Goal: Transaction & Acquisition: Purchase product/service

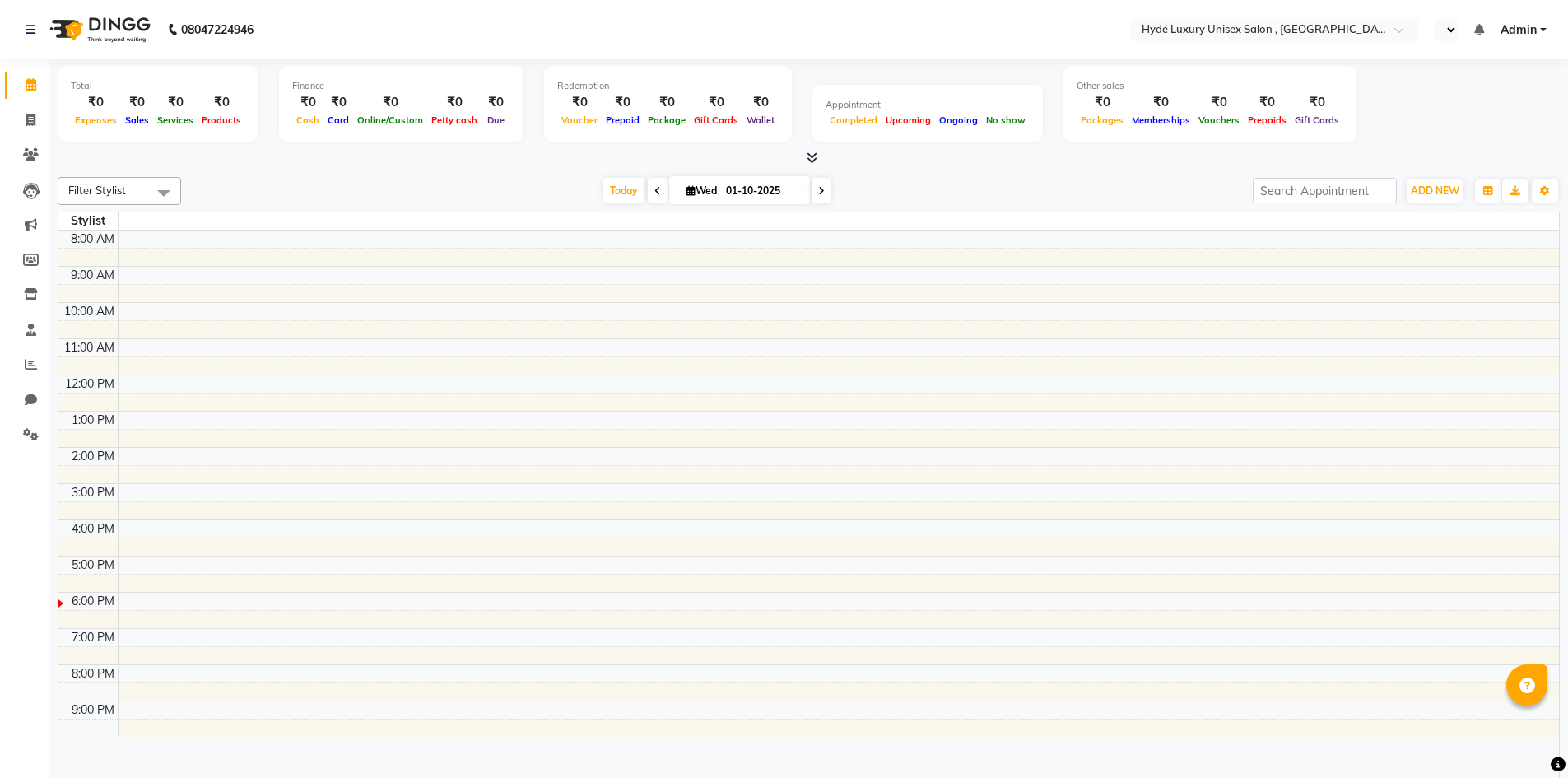
select select "en"
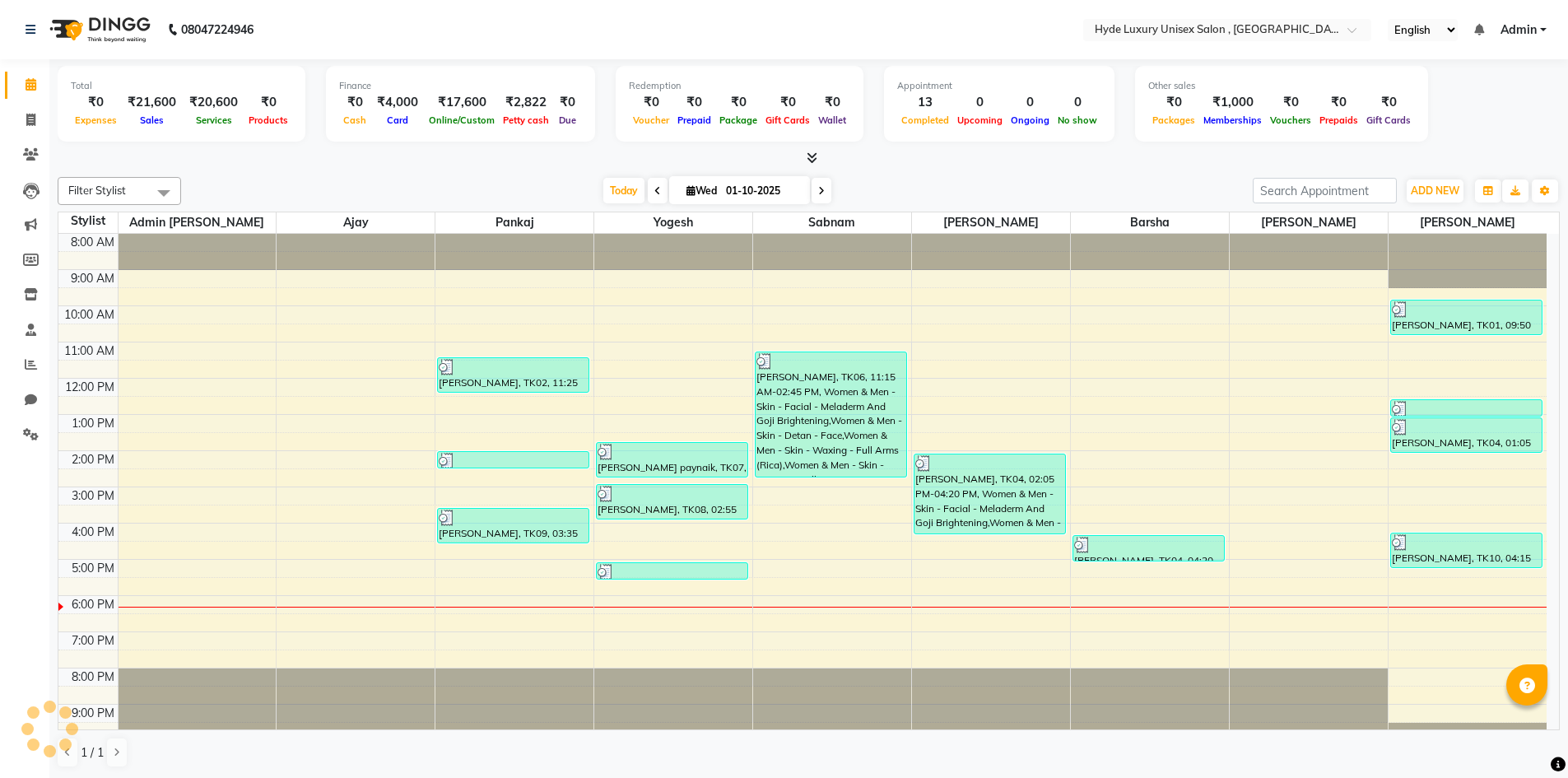
click at [308, 29] on nav "08047224946 Select Location × Hyde Luxury Unisex Salon , Rudrapur, English ENGL…" at bounding box center [784, 29] width 1568 height 59
click at [35, 117] on icon at bounding box center [31, 119] width 9 height 12
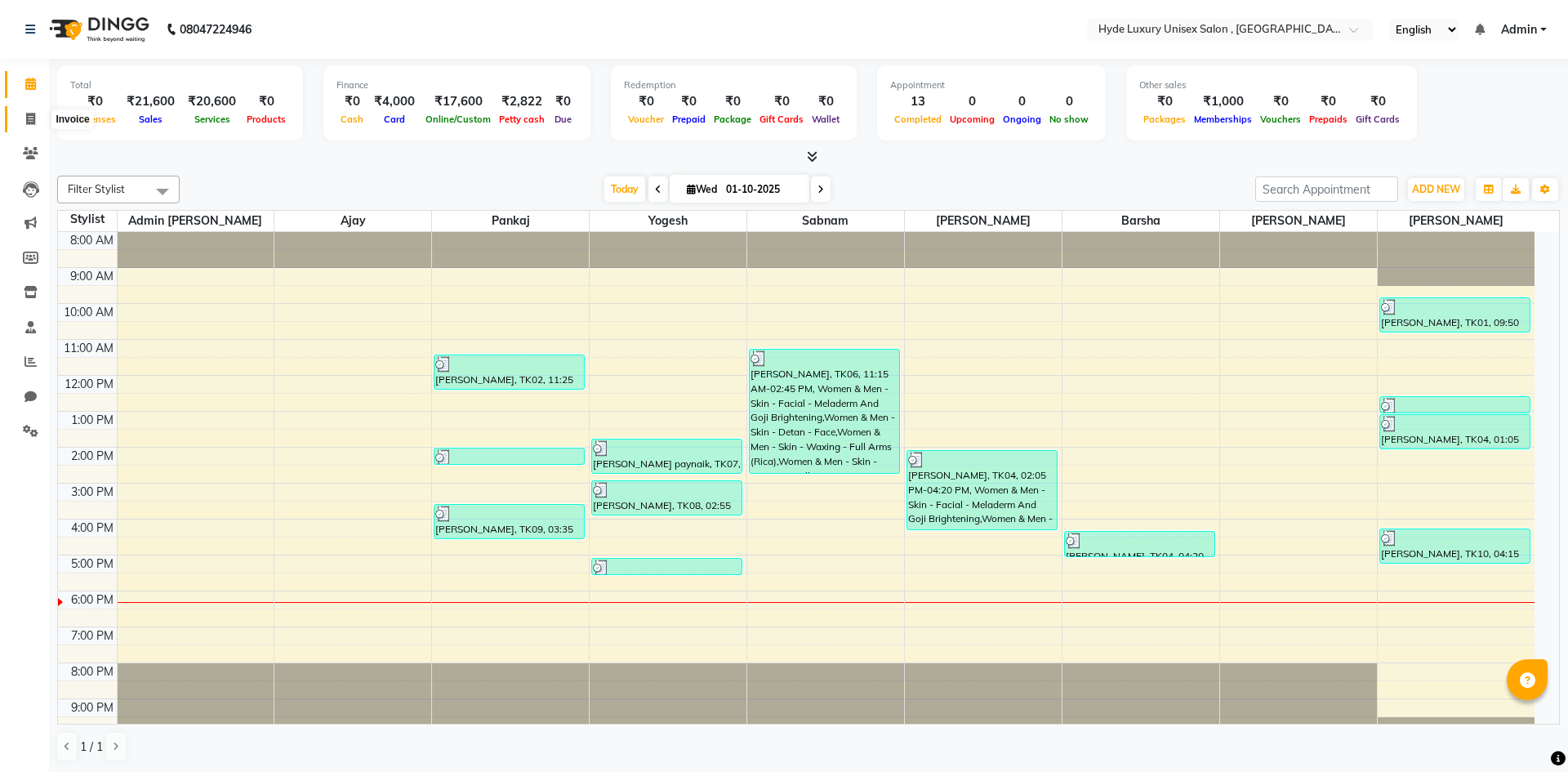
select select "service"
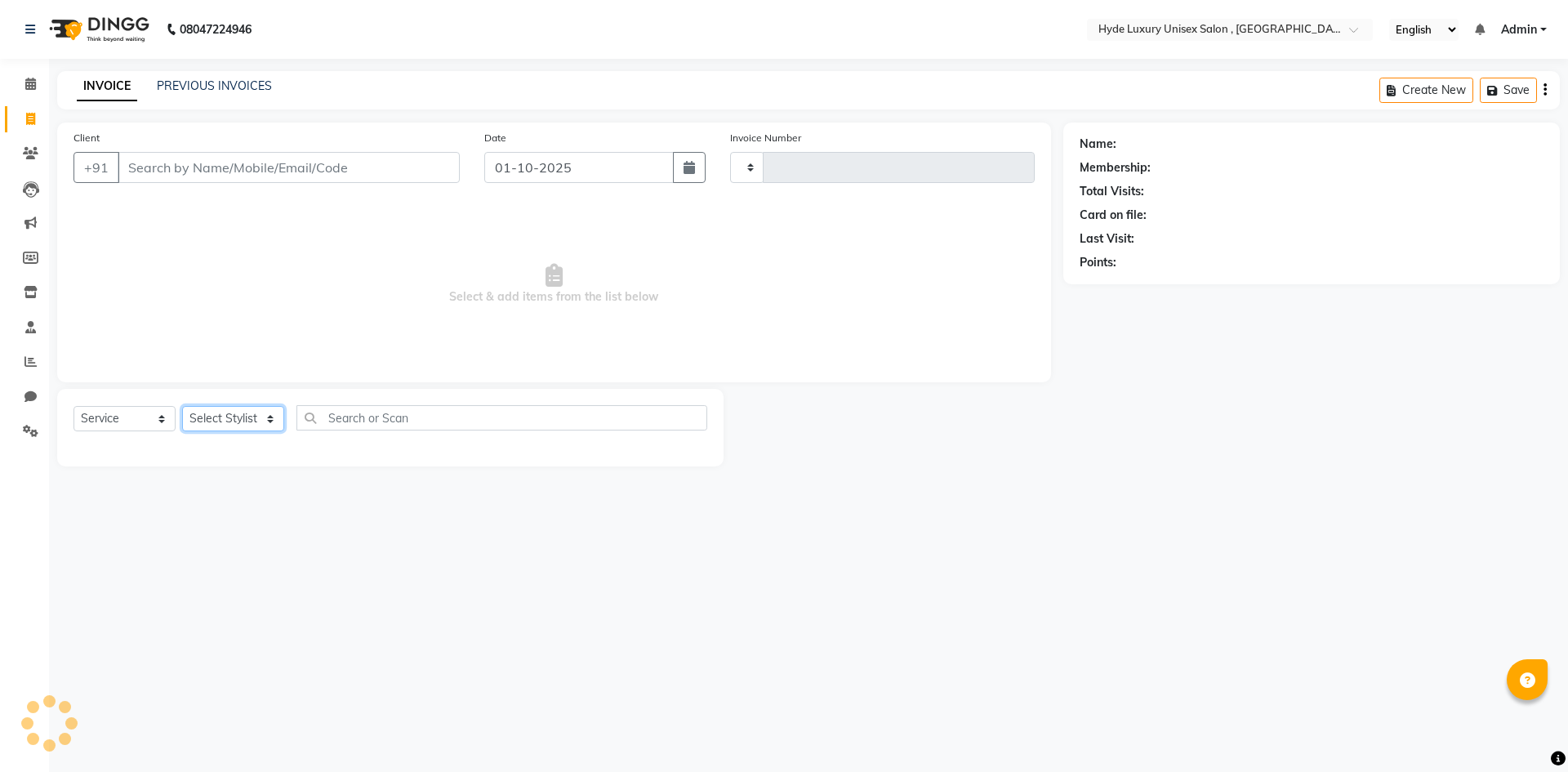
click at [237, 412] on select "Select Stylist" at bounding box center [233, 418] width 102 height 26
type input "1202"
select select "8189"
select select "79854"
click at [182, 406] on select "Select Stylist Admin [PERSON_NAME] [PERSON_NAME] [PERSON_NAME] [PERSON_NAME] [P…" at bounding box center [233, 418] width 103 height 26
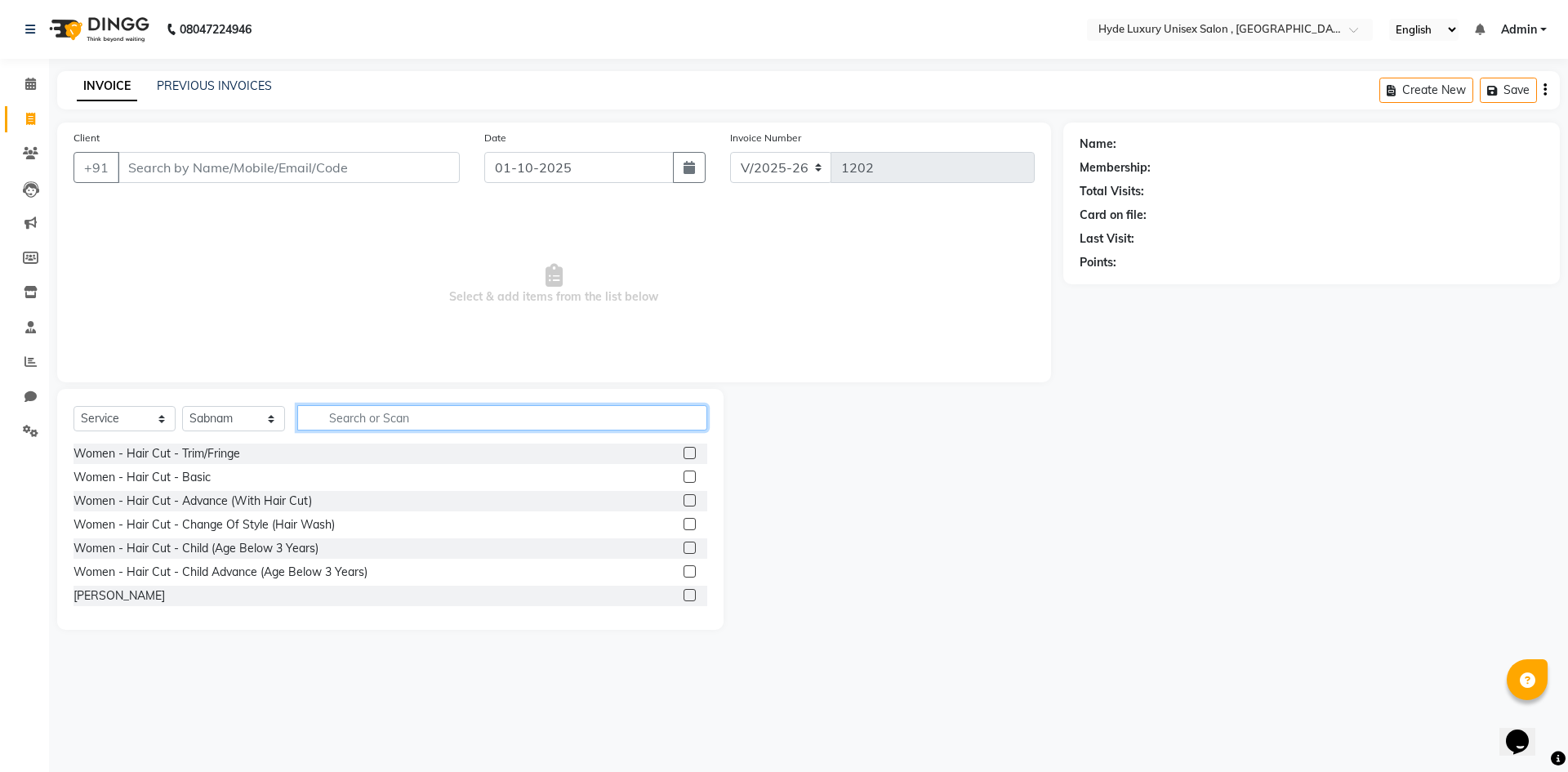
click at [381, 420] on input "text" at bounding box center [502, 418] width 410 height 26
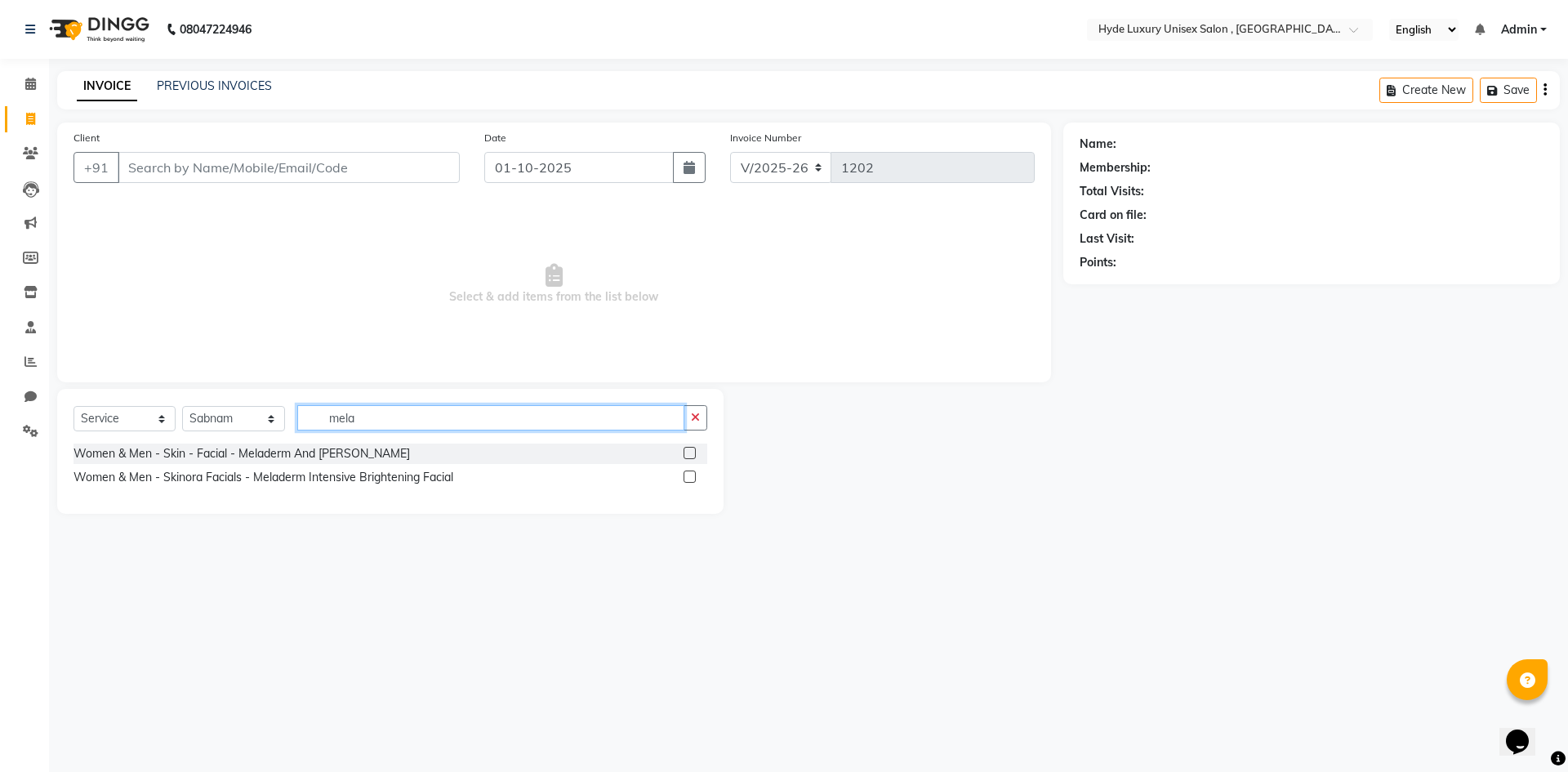
type input "mela"
drag, startPoint x: 688, startPoint y: 454, endPoint x: 692, endPoint y: 441, distance: 13.6
click at [689, 454] on label at bounding box center [689, 452] width 12 height 12
click at [689, 454] on input "checkbox" at bounding box center [689, 454] width 11 height 11
checkbox input "true"
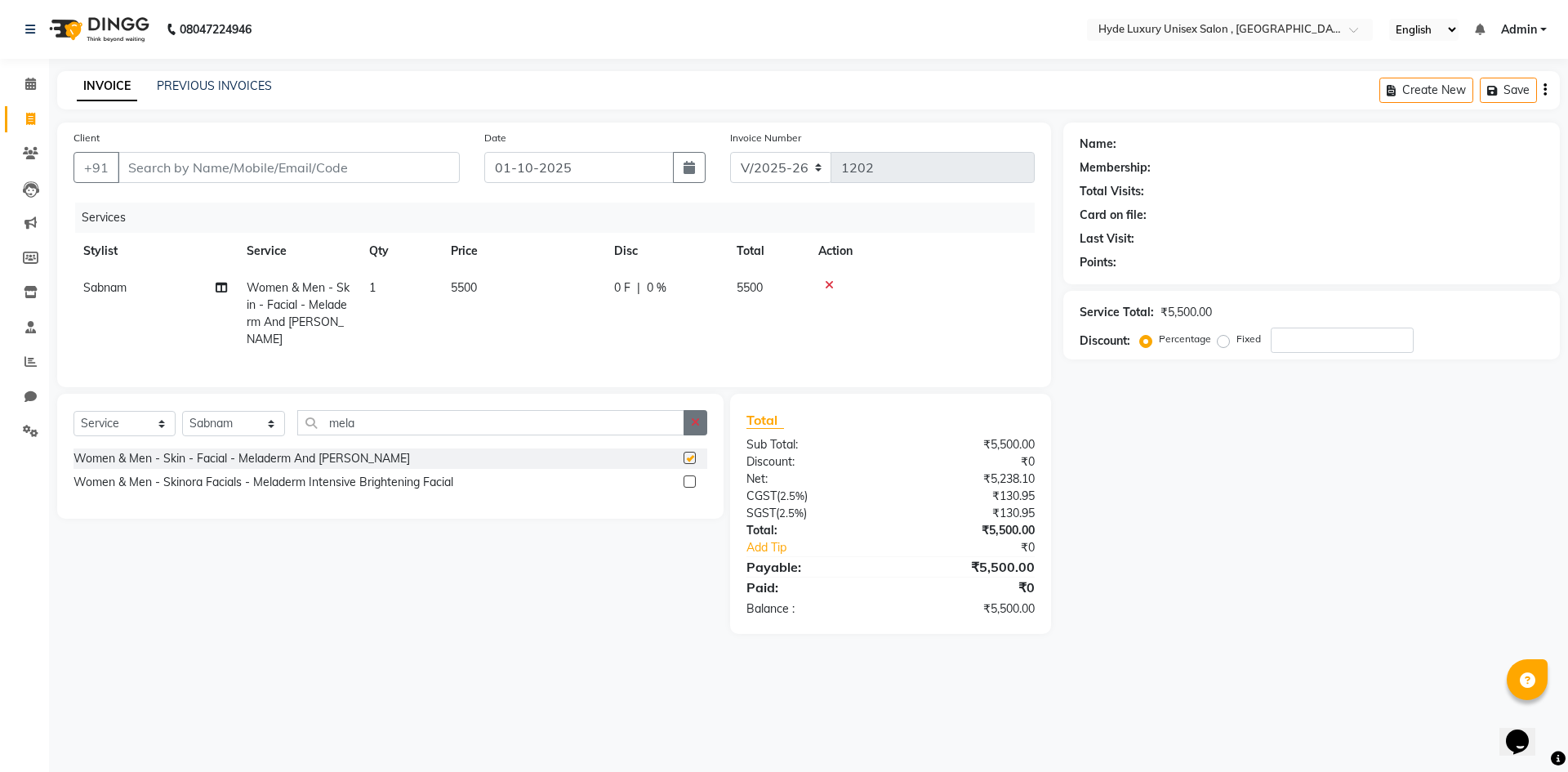
click at [697, 428] on icon "button" at bounding box center [695, 422] width 9 height 12
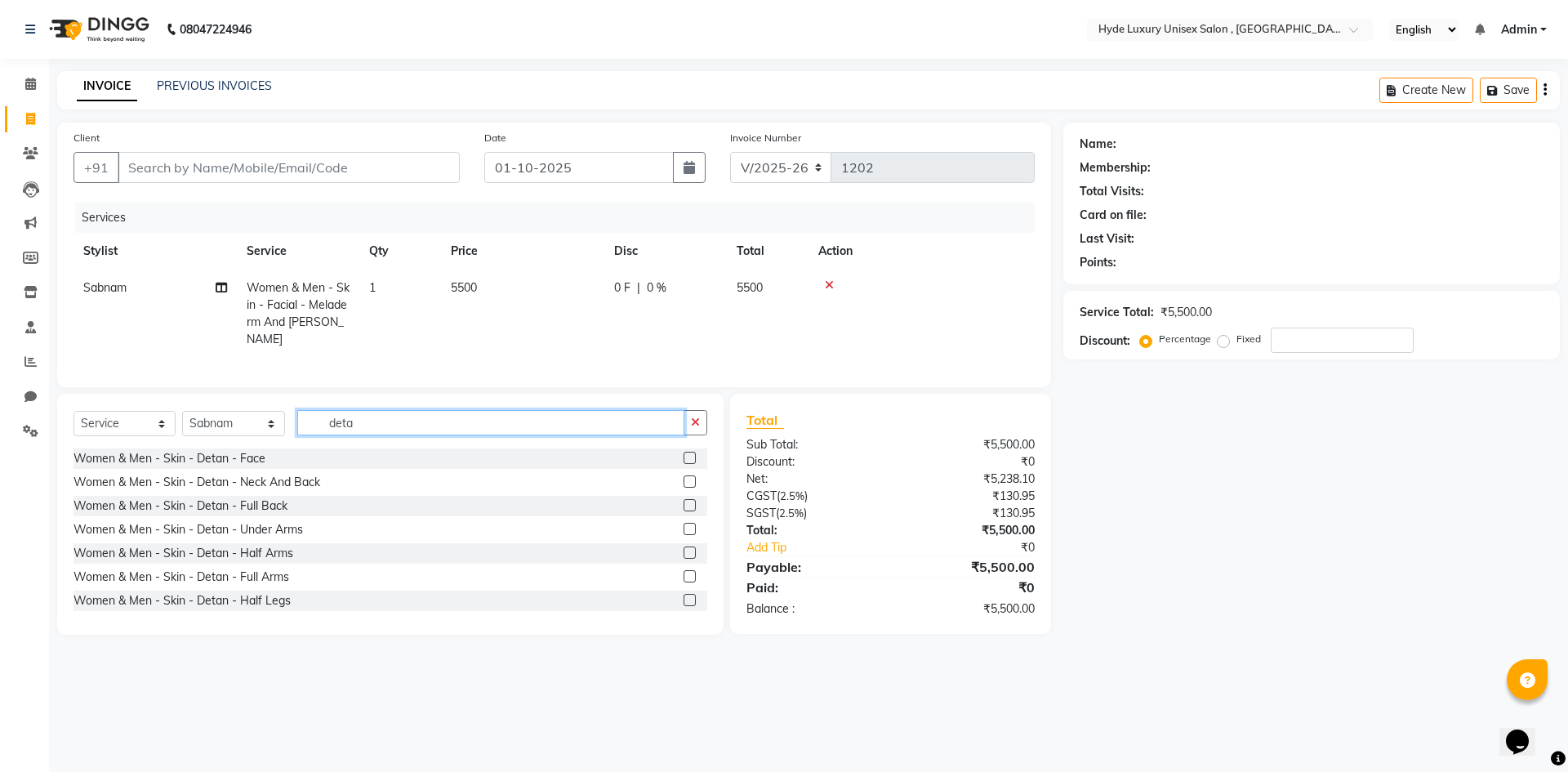
type input "deta"
click at [683, 464] on label at bounding box center [689, 457] width 12 height 12
click at [683, 464] on input "checkbox" at bounding box center [689, 459] width 11 height 11
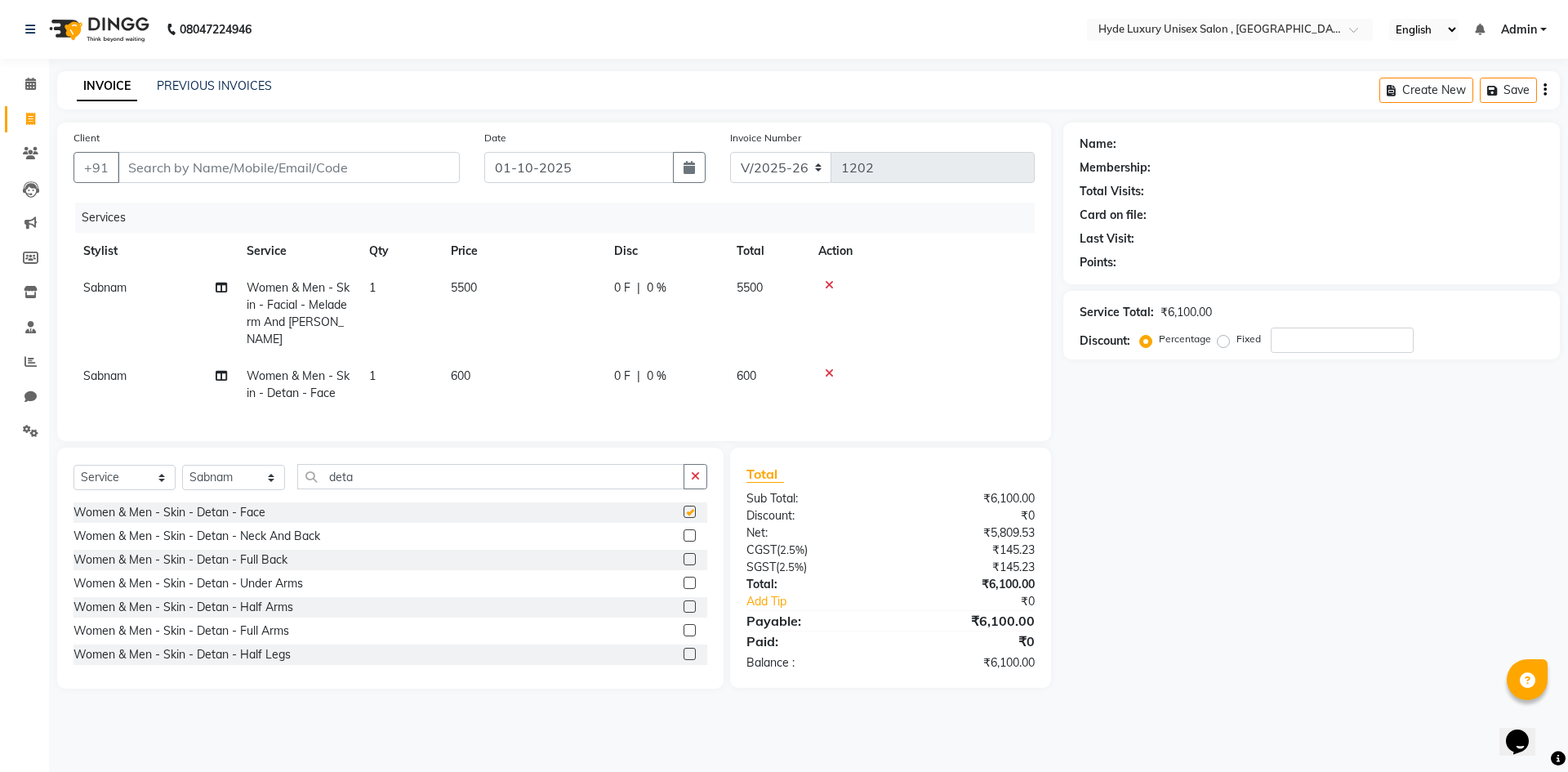
checkbox input "false"
click at [461, 285] on span "5500" at bounding box center [463, 288] width 26 height 15
select select "79854"
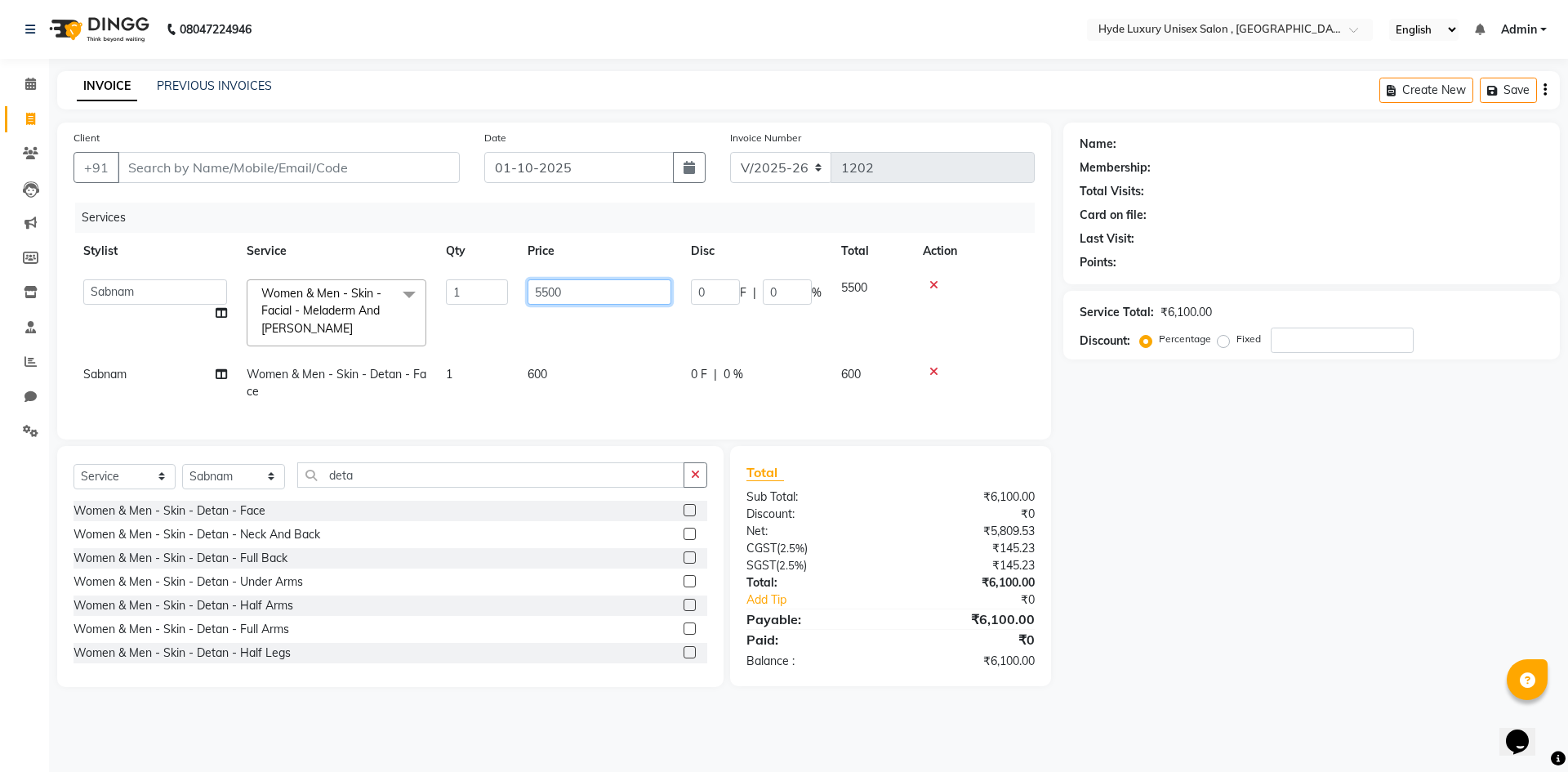
click at [553, 291] on input "5500" at bounding box center [599, 292] width 143 height 26
click at [543, 291] on input "5500" at bounding box center [599, 292] width 143 height 26
click at [548, 291] on input "5500" at bounding box center [599, 292] width 143 height 26
type input "5000"
click at [569, 479] on input "deta" at bounding box center [491, 475] width 387 height 26
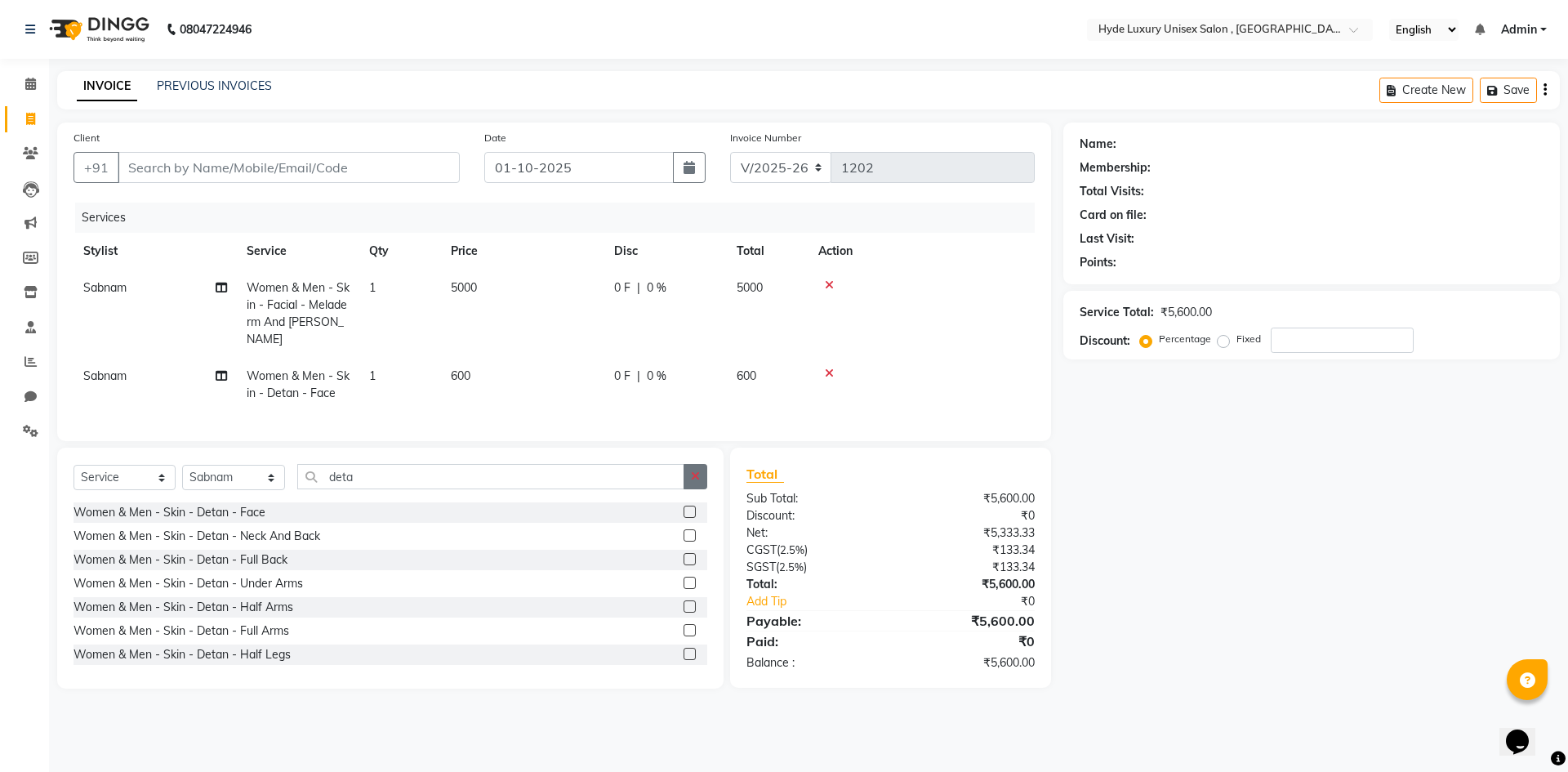
click at [703, 482] on button "button" at bounding box center [695, 477] width 24 height 26
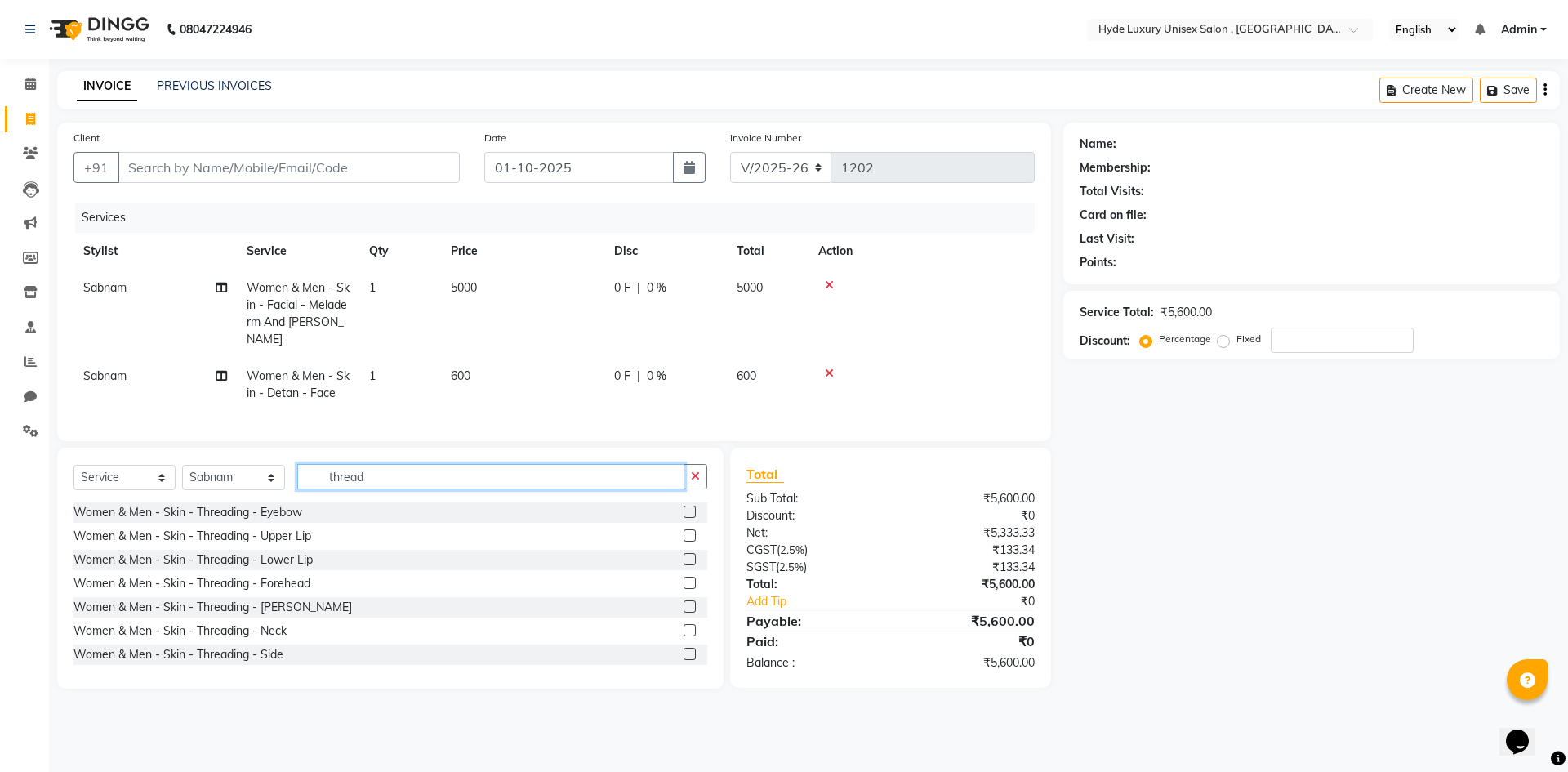
type input "thread"
click at [683, 518] on label at bounding box center [689, 511] width 12 height 12
click at [683, 518] on input "checkbox" at bounding box center [689, 513] width 11 height 11
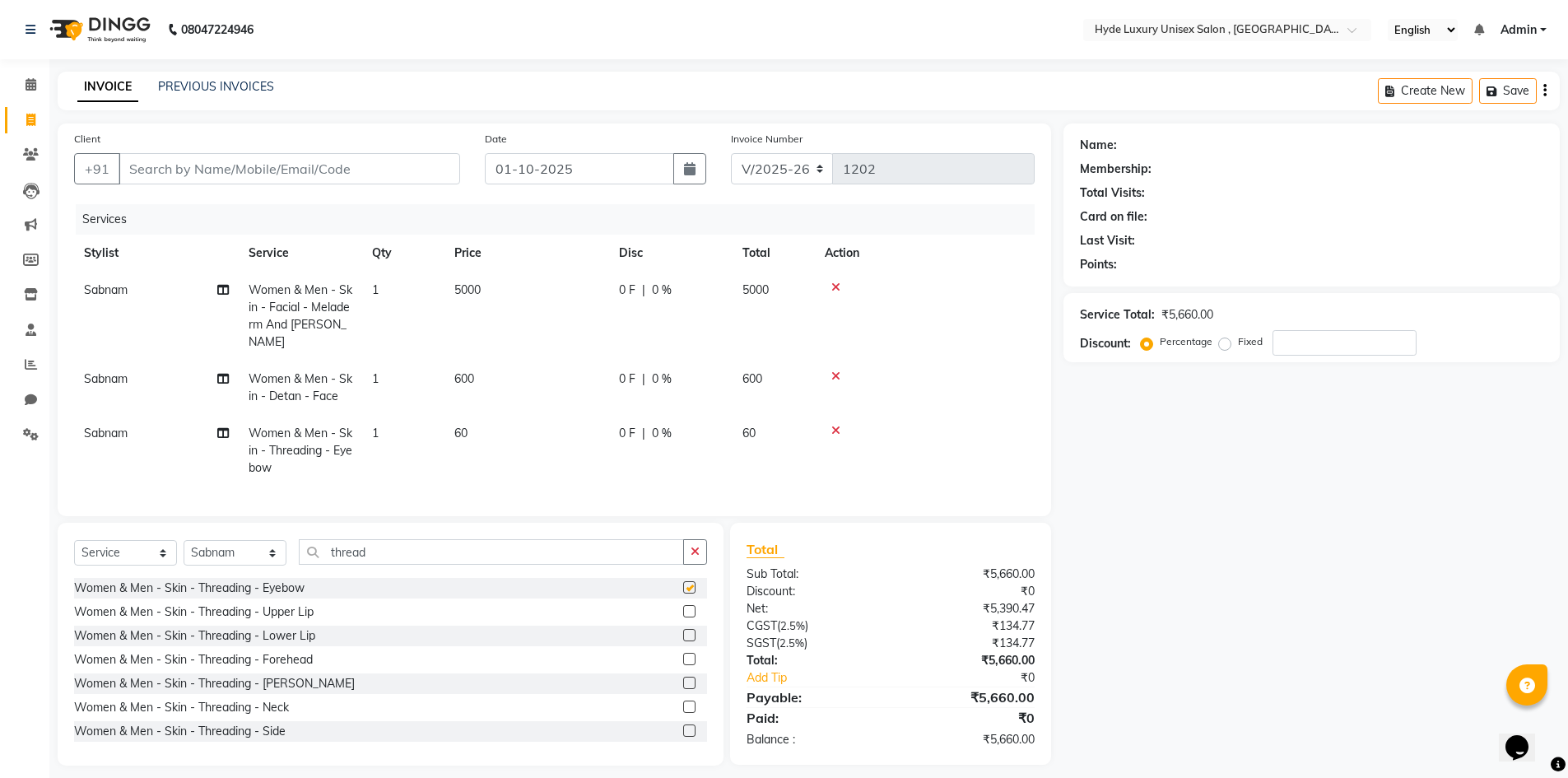
checkbox input "false"
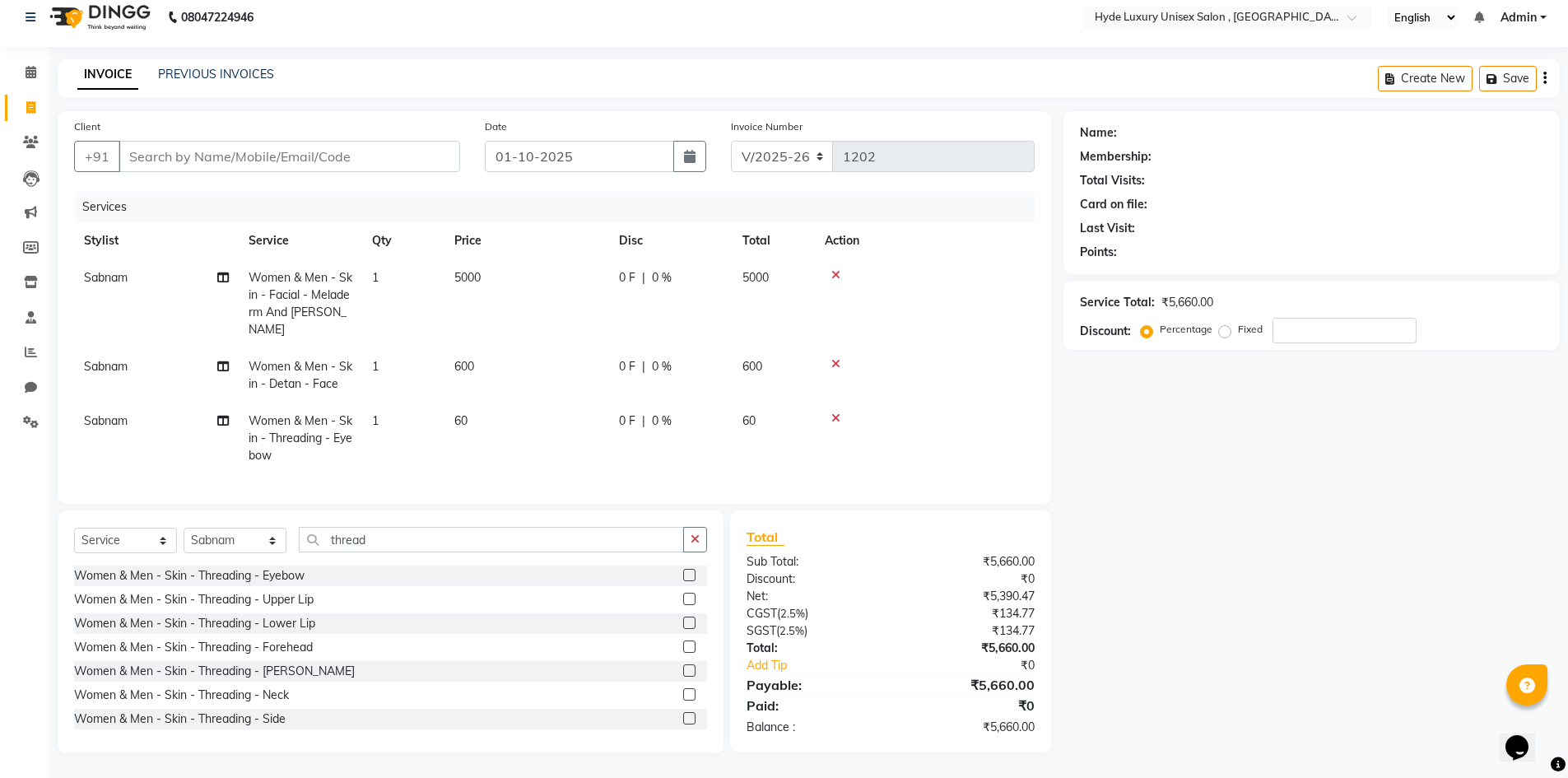
scroll to position [25, 0]
click at [226, 141] on input "Client" at bounding box center [289, 157] width 342 height 31
click at [251, 144] on input "Client" at bounding box center [289, 157] width 342 height 31
click at [168, 144] on input "Client" at bounding box center [289, 157] width 342 height 31
type input "8"
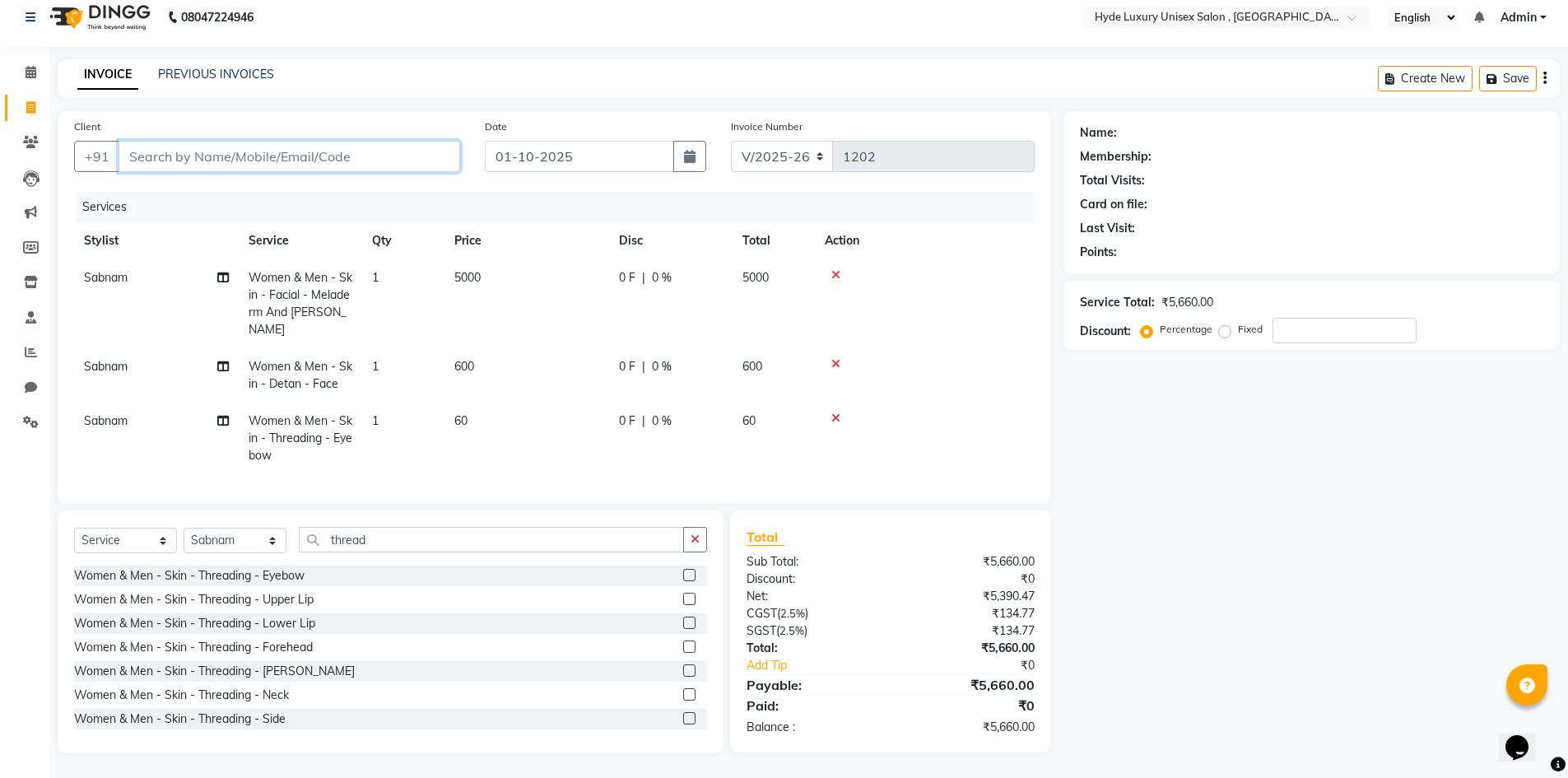
type input "0"
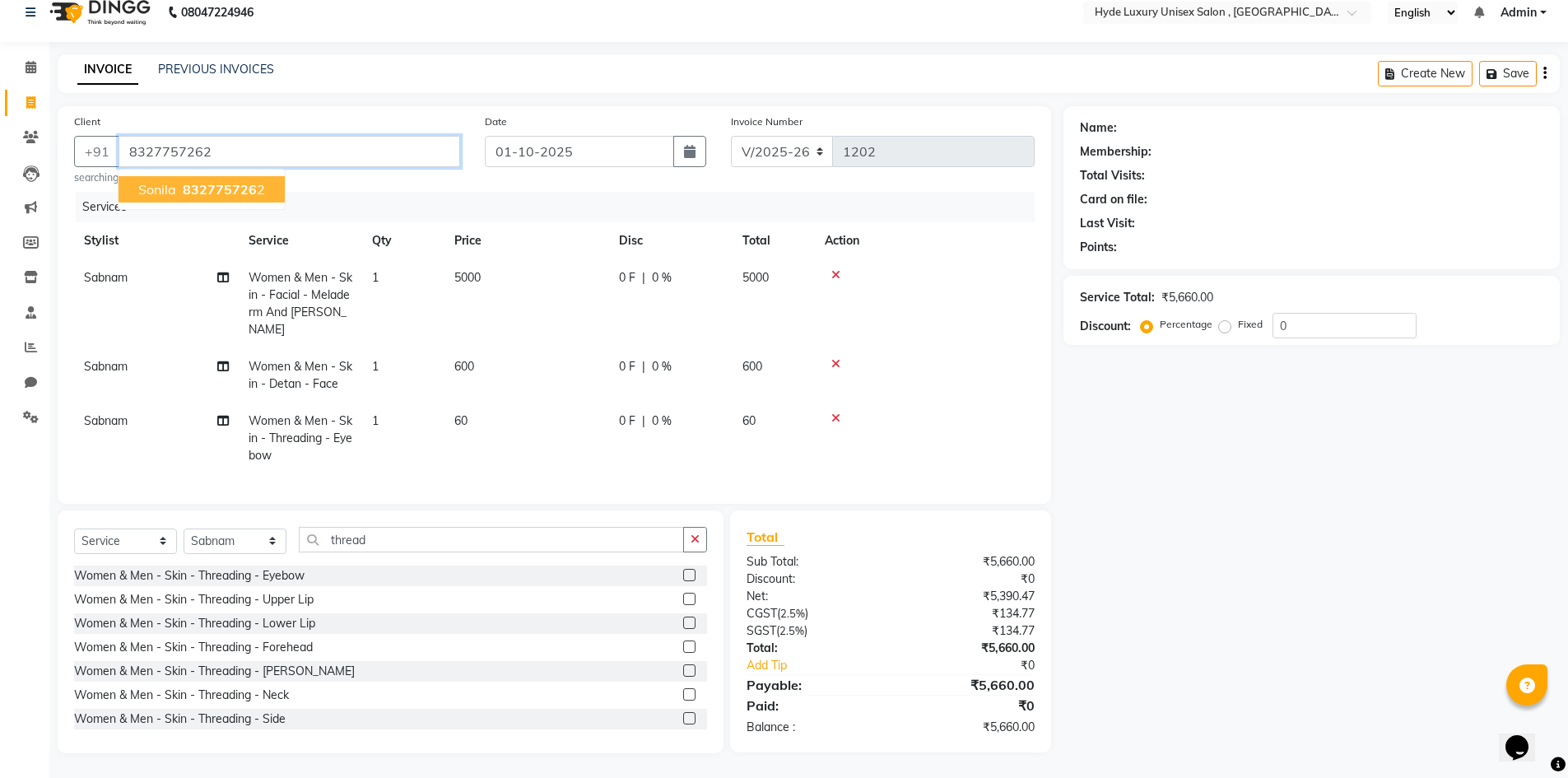
type input "8327757262"
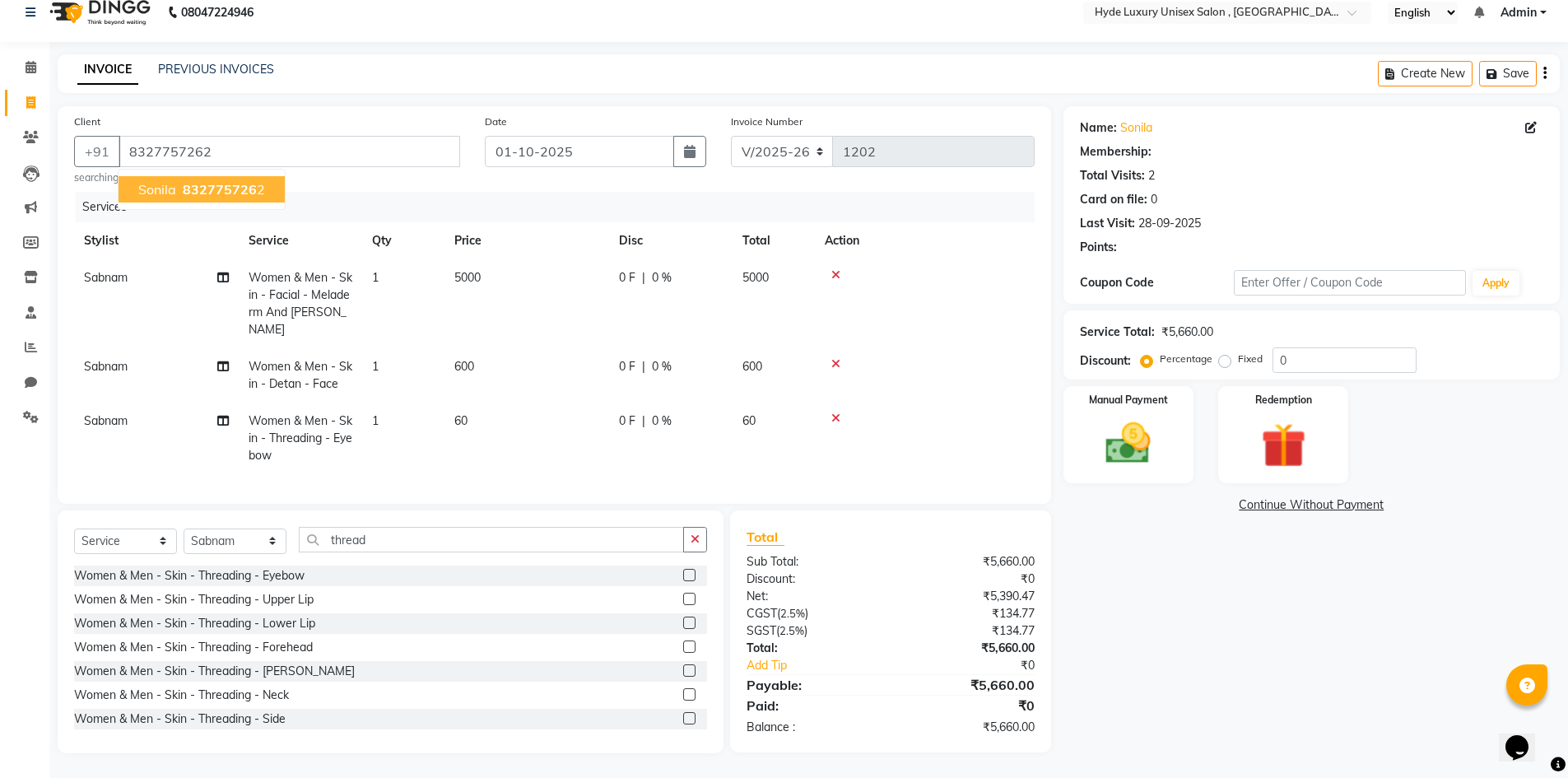
select select "1: Object"
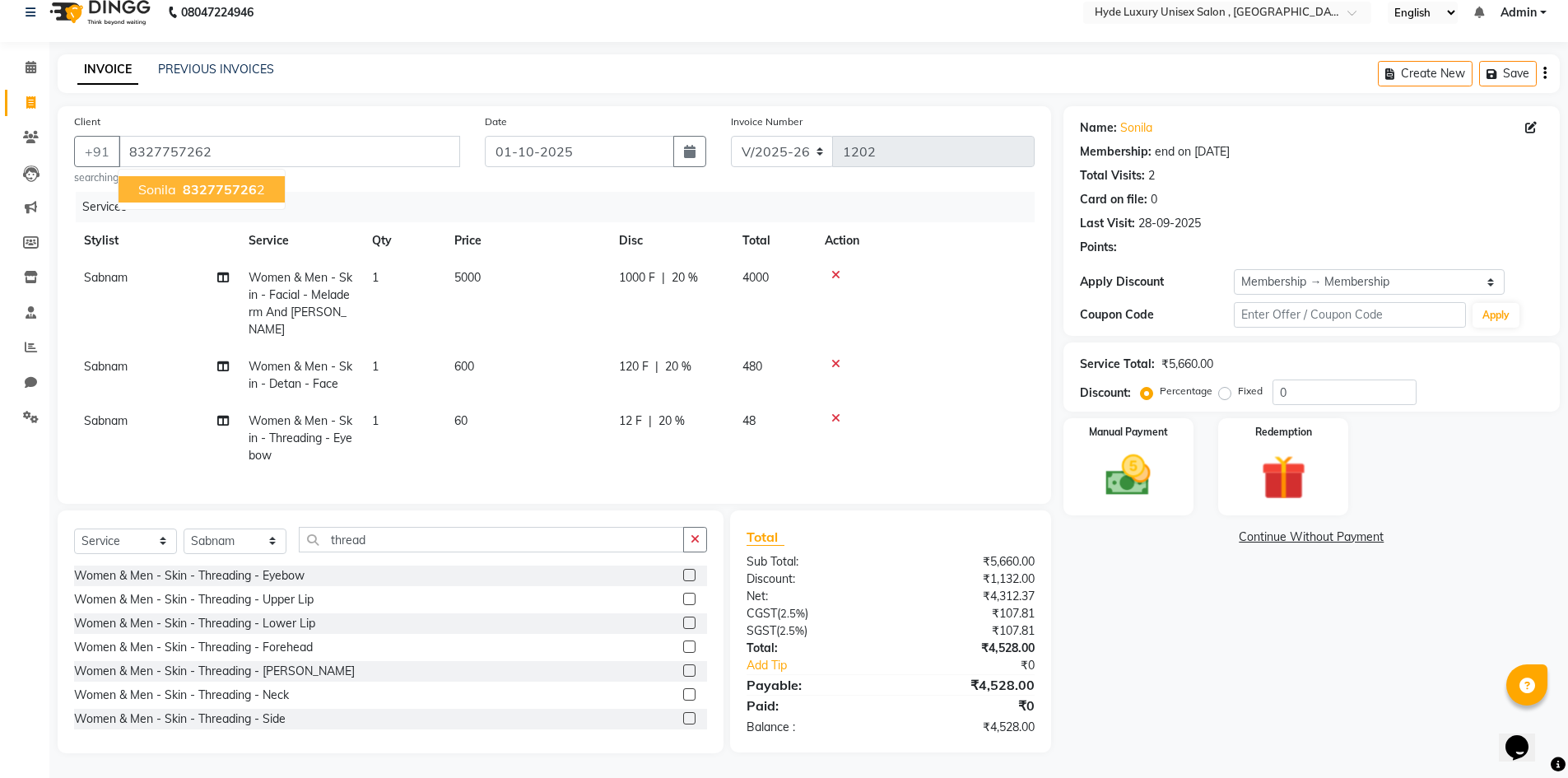
click at [198, 181] on span "832775726" at bounding box center [219, 190] width 74 height 17
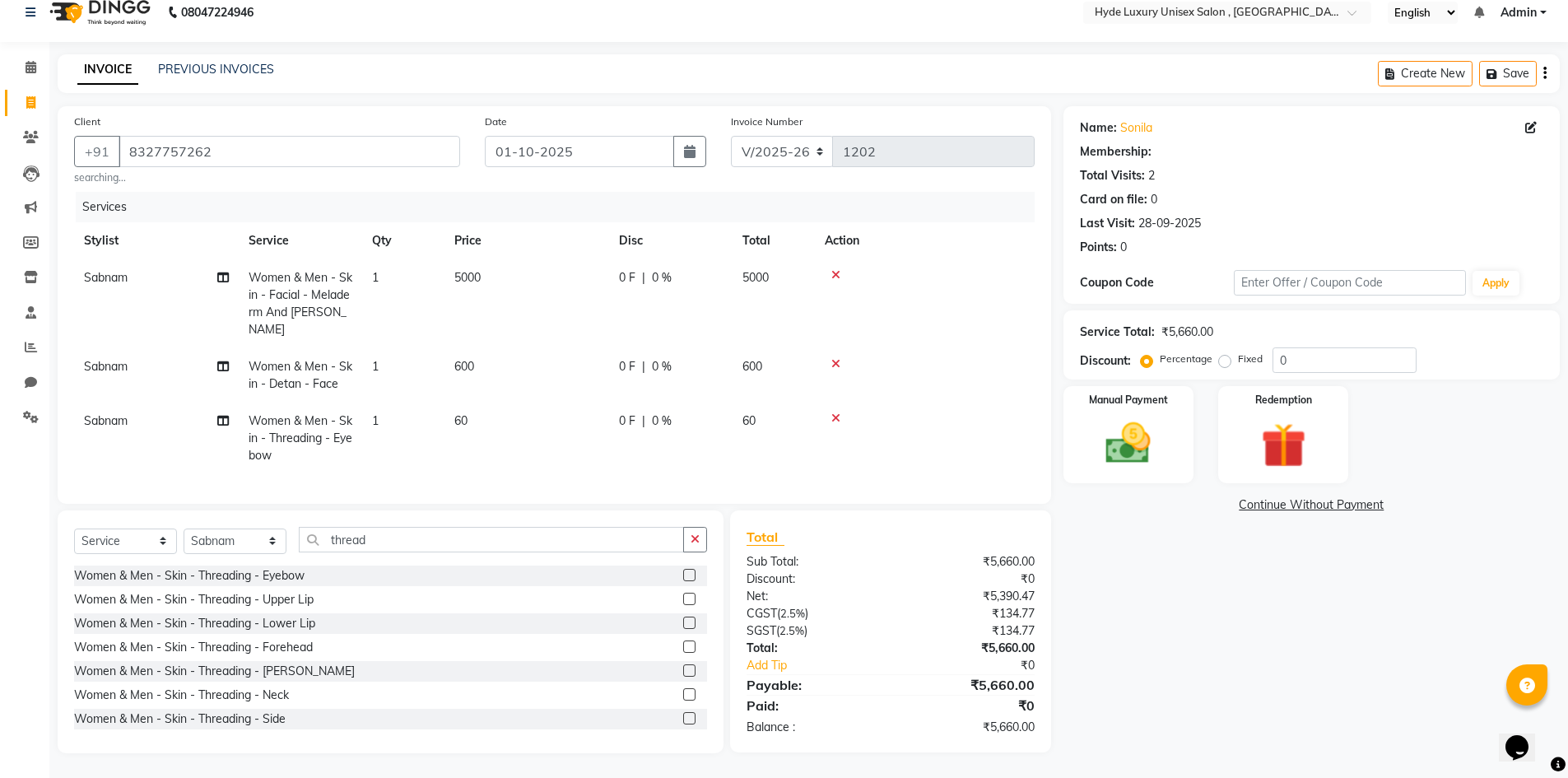
select select "1: Object"
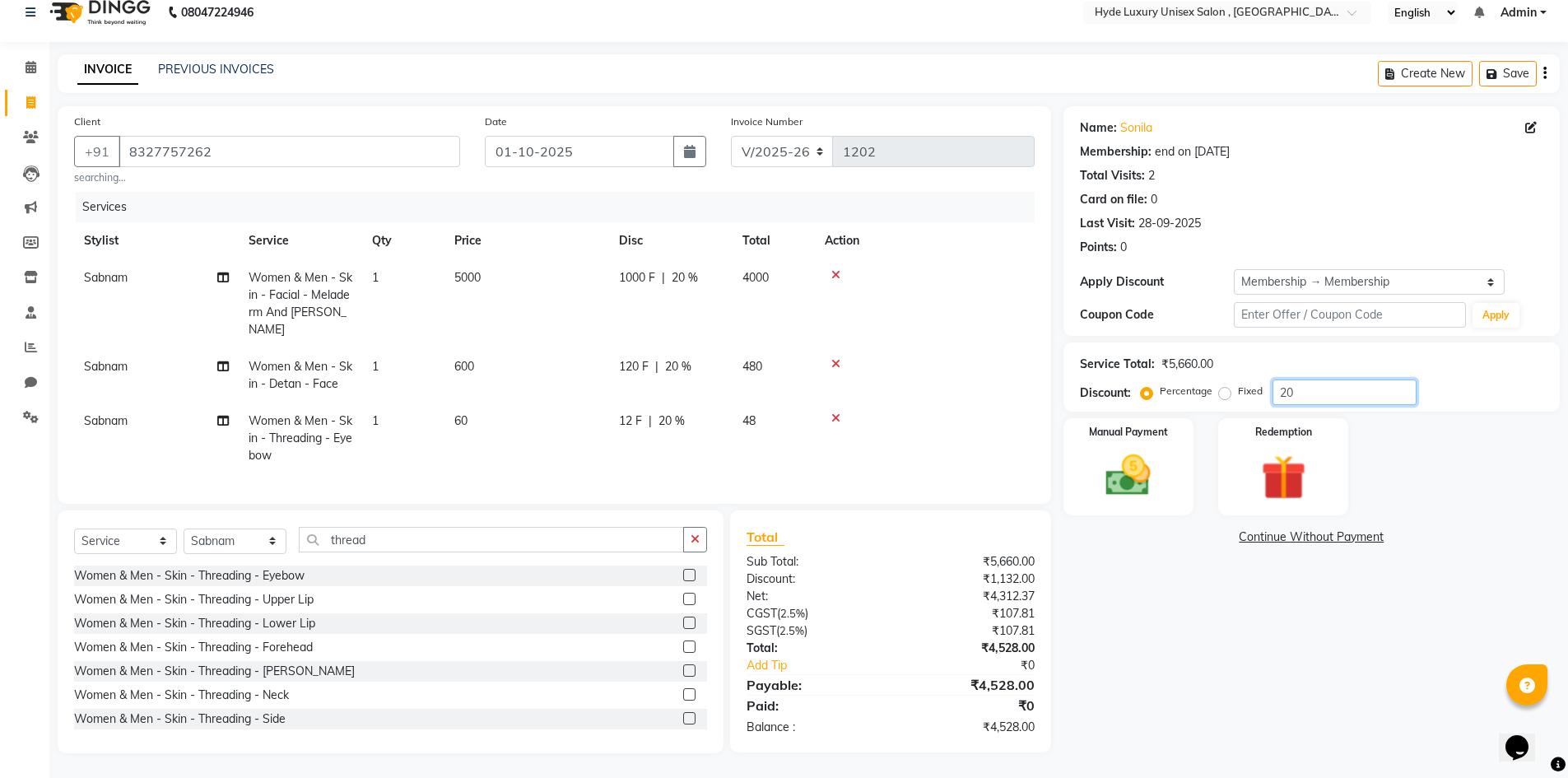
click at [1338, 379] on input "20" at bounding box center [1344, 392] width 144 height 26
type input "2"
type input "30"
click at [1142, 623] on div "Name: Sonila Membership: end on [DATE] Total Visits: 2 Card on file: 0 Last Vis…" at bounding box center [1318, 429] width 508 height 646
click at [755, 413] on span "42" at bounding box center [749, 421] width 13 height 15
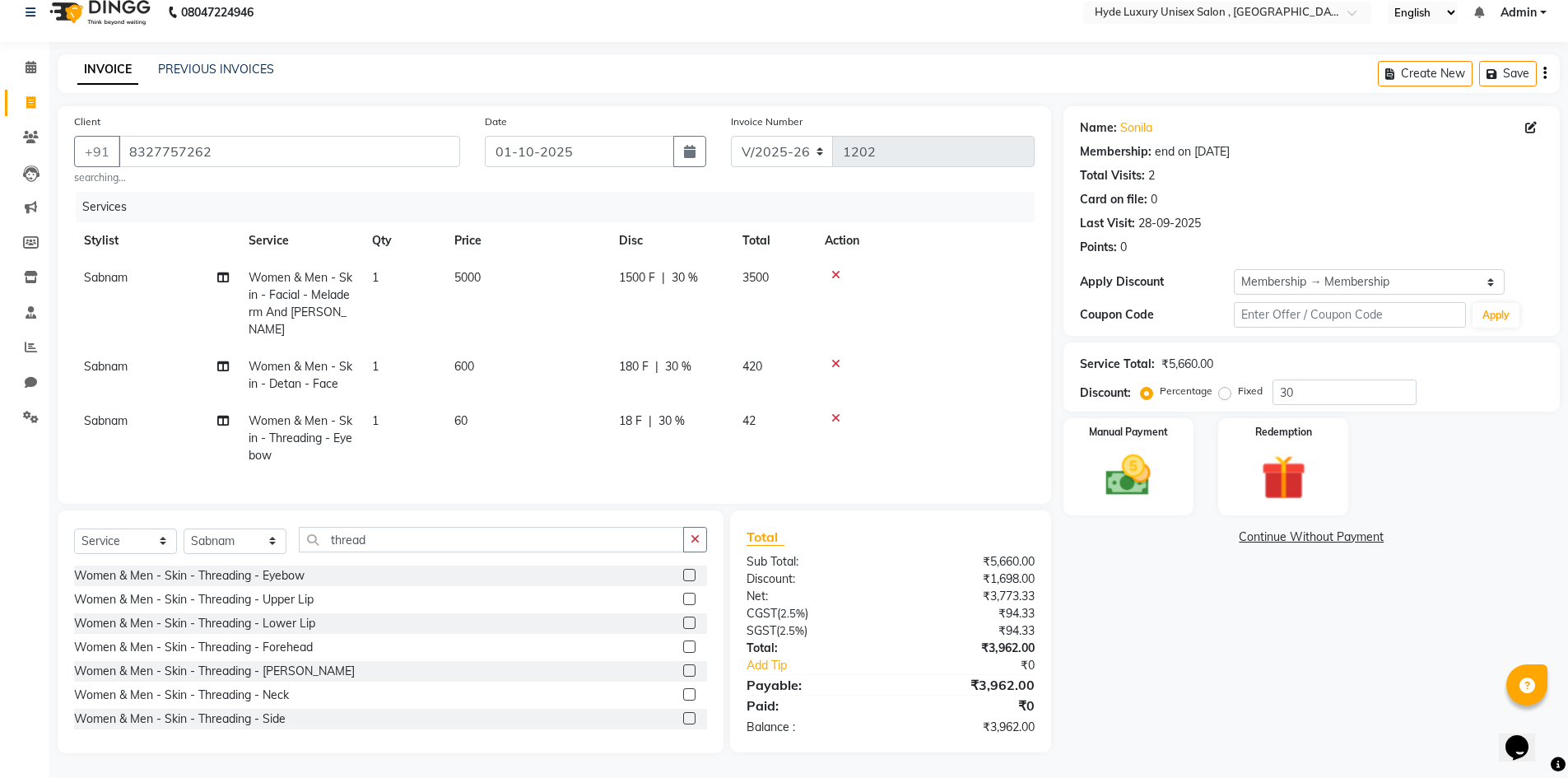
select select "79854"
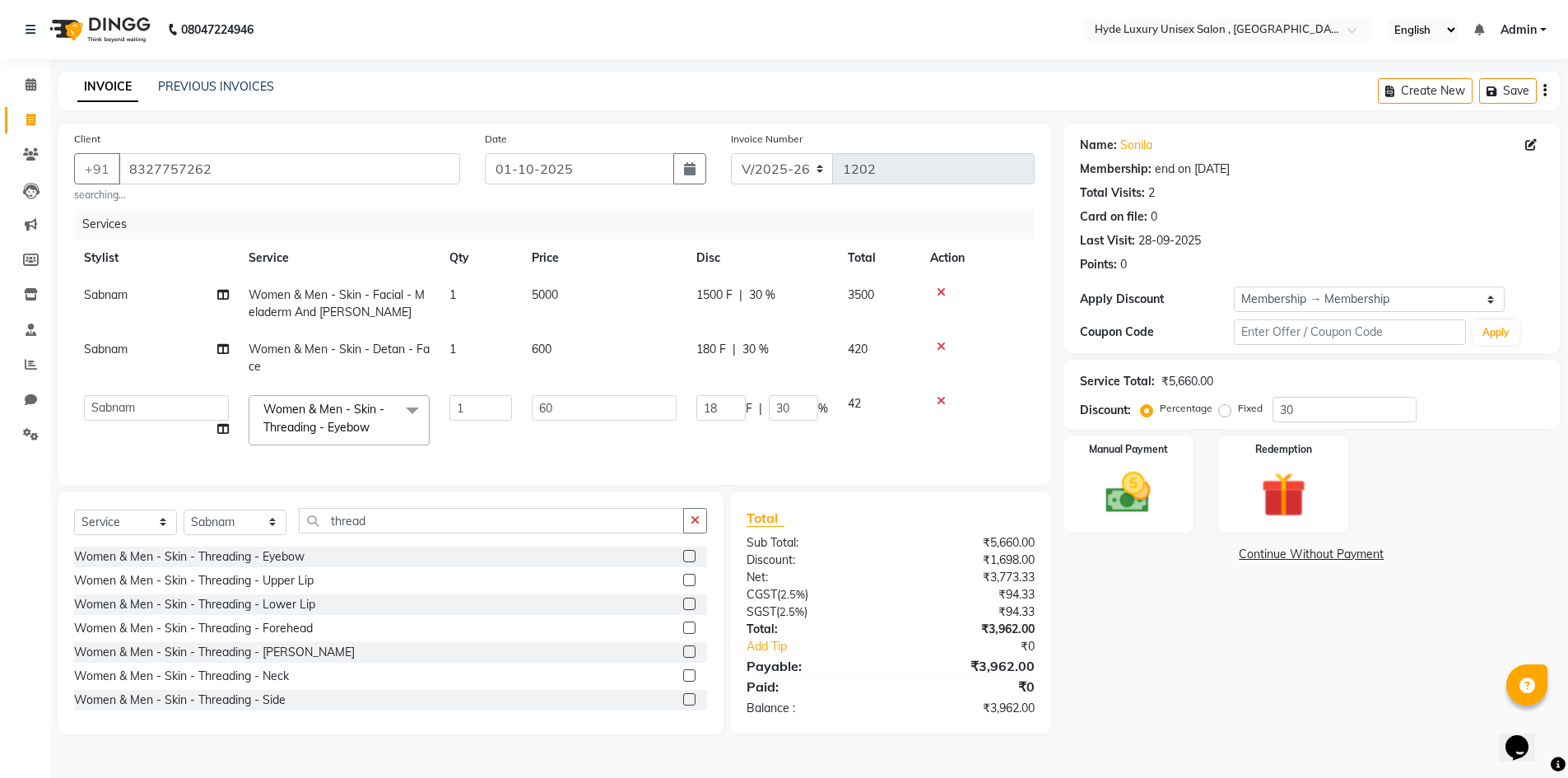
scroll to position [0, 0]
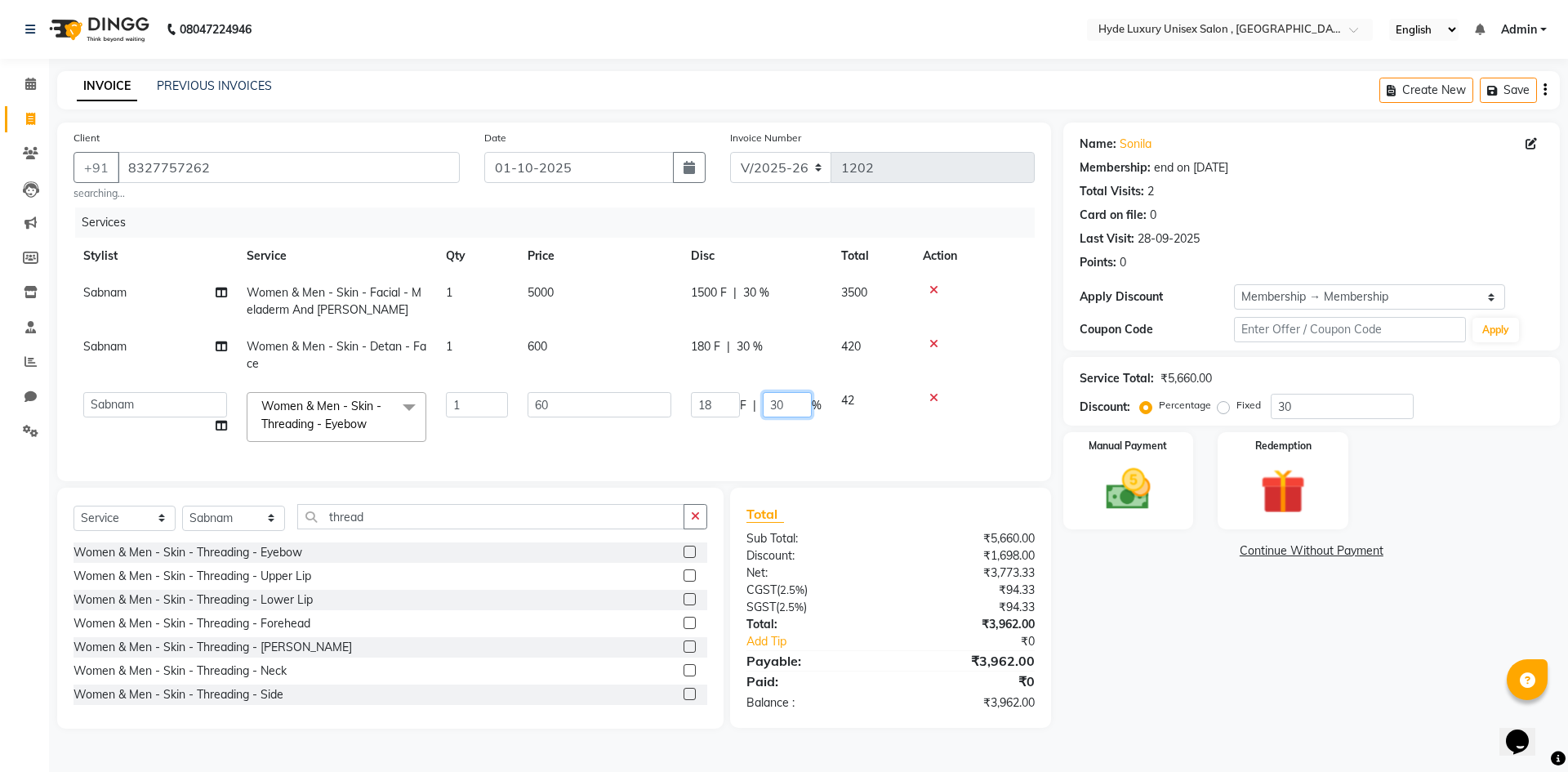
click at [789, 401] on input "30" at bounding box center [788, 405] width 49 height 26
type input "3"
click at [1343, 711] on div "Name: Sonila Membership: end on [DATE] Total Visits: 2 Card on file: 0 Last Vis…" at bounding box center [1318, 425] width 509 height 606
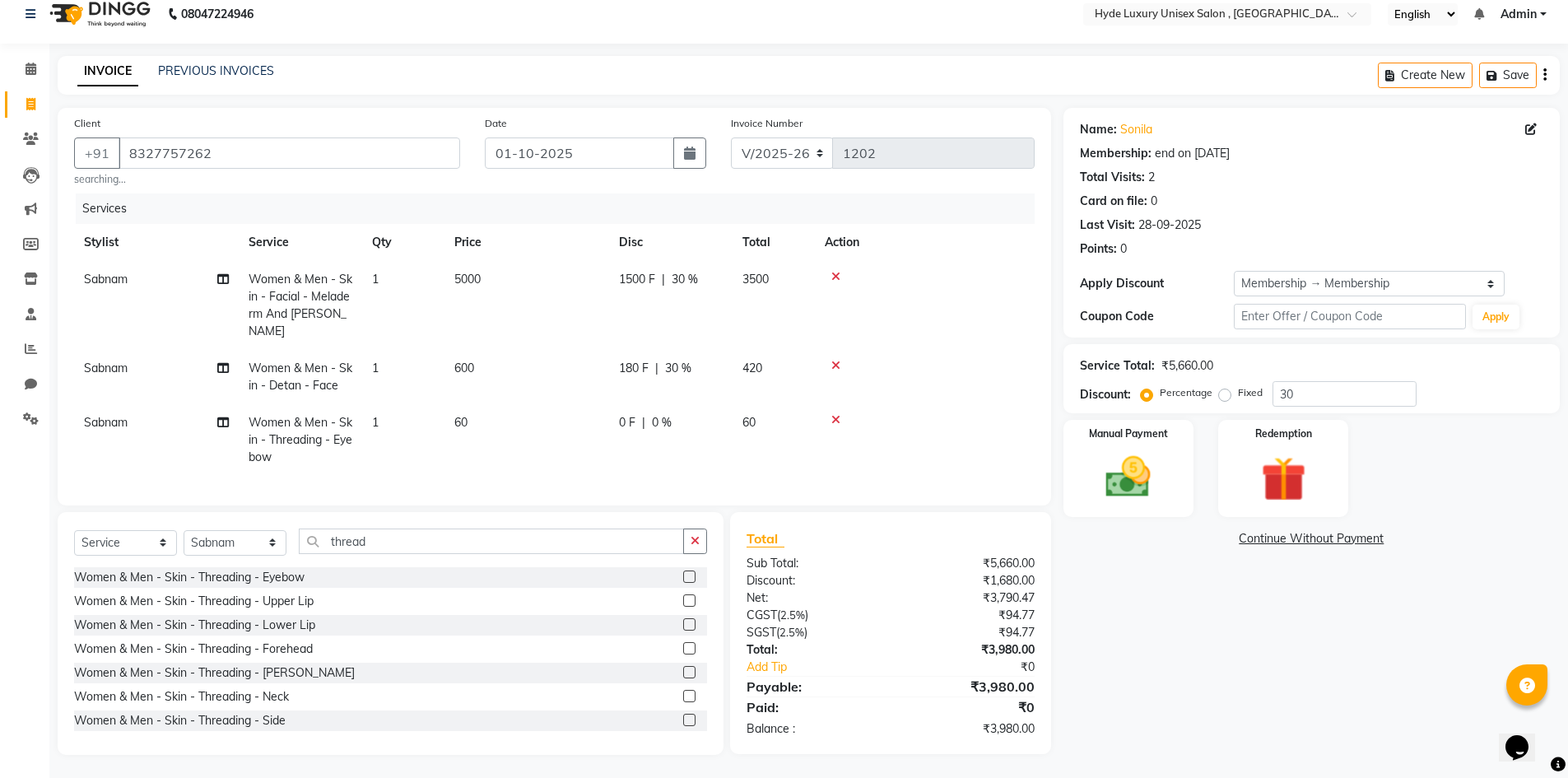
scroll to position [29, 0]
click at [149, 541] on select "Select Service Product Membership Package Voucher Prepaid Gift Card" at bounding box center [125, 541] width 103 height 26
select select "product"
click at [74, 528] on select "Select Service Product Membership Package Voucher Prepaid Gift Card" at bounding box center [125, 541] width 103 height 26
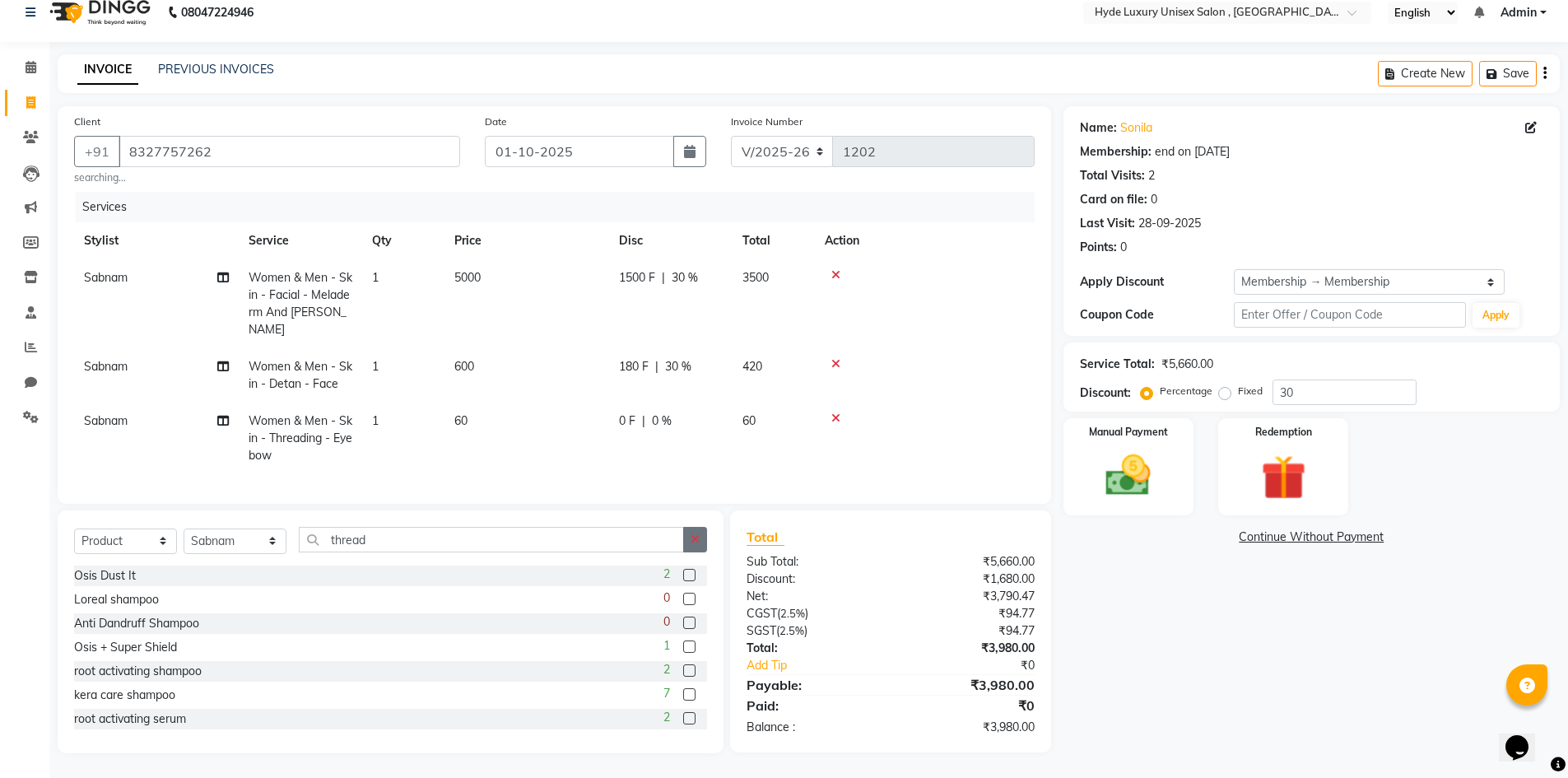
click at [691, 540] on icon "button" at bounding box center [695, 539] width 9 height 12
click at [425, 536] on input "text" at bounding box center [502, 540] width 408 height 26
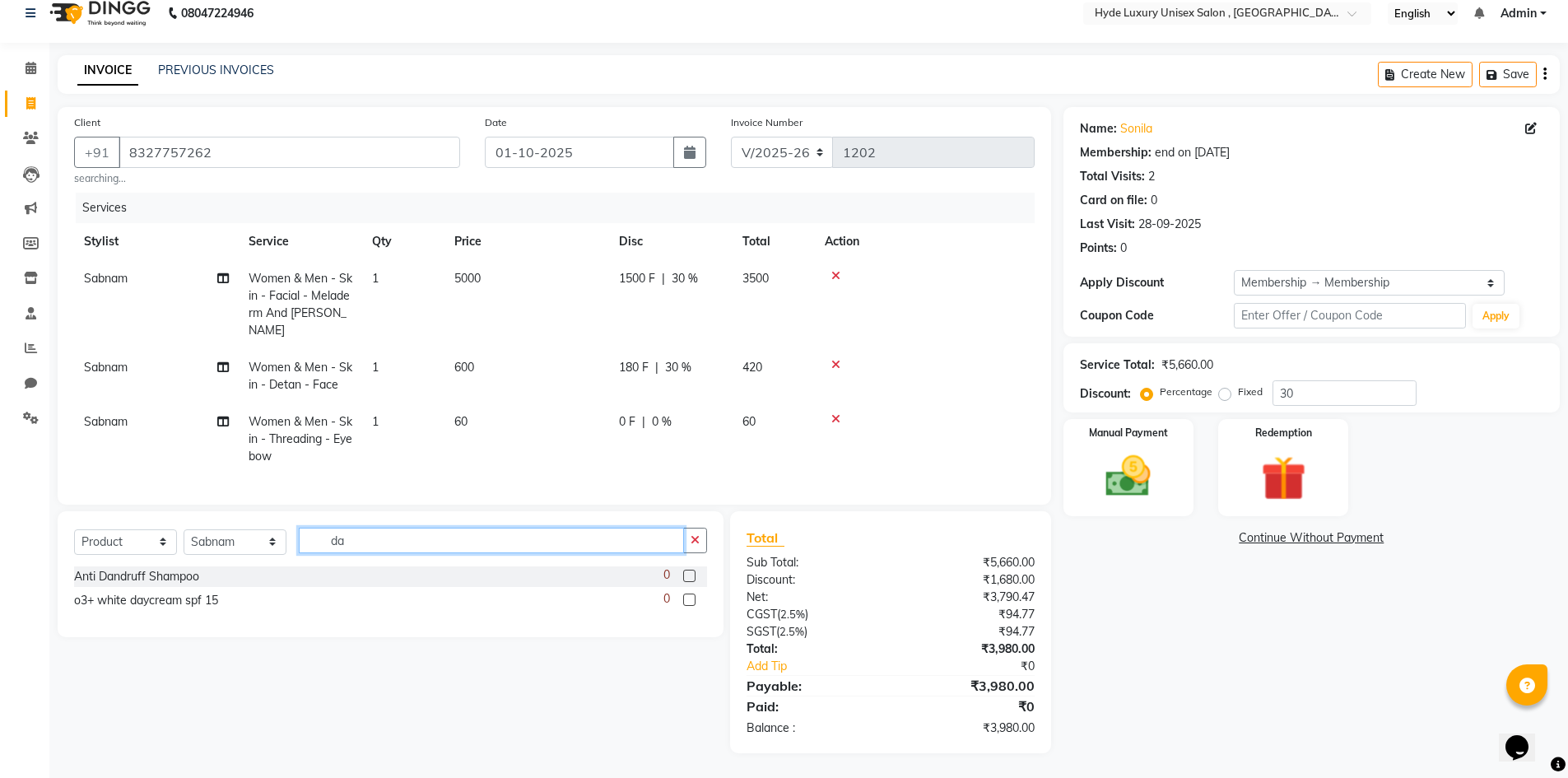
click at [556, 532] on input "da" at bounding box center [491, 540] width 385 height 26
type input "d"
type input "night"
click at [691, 574] on label at bounding box center [689, 575] width 12 height 12
click at [691, 574] on input "checkbox" at bounding box center [689, 576] width 11 height 11
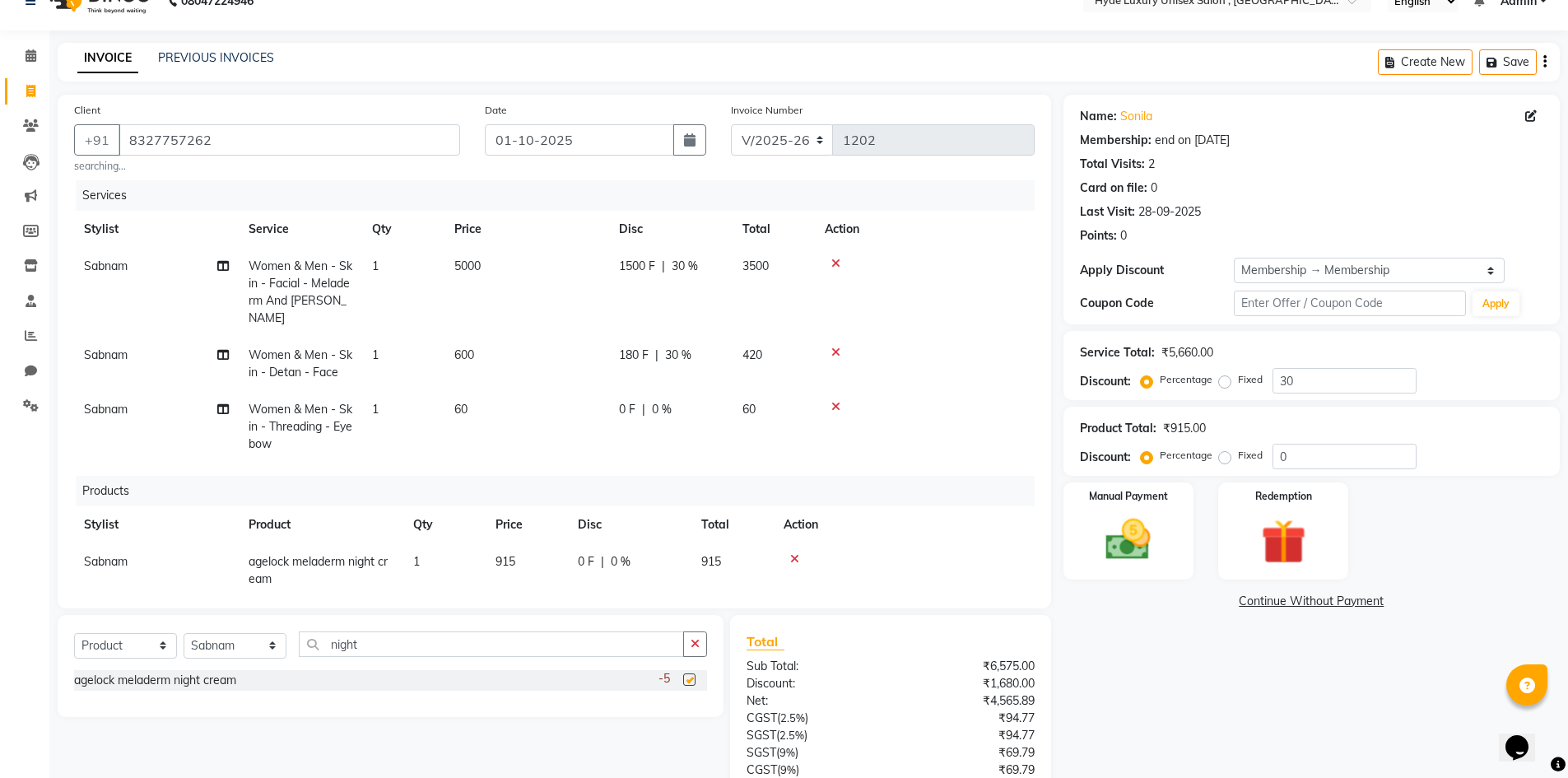
checkbox input "false"
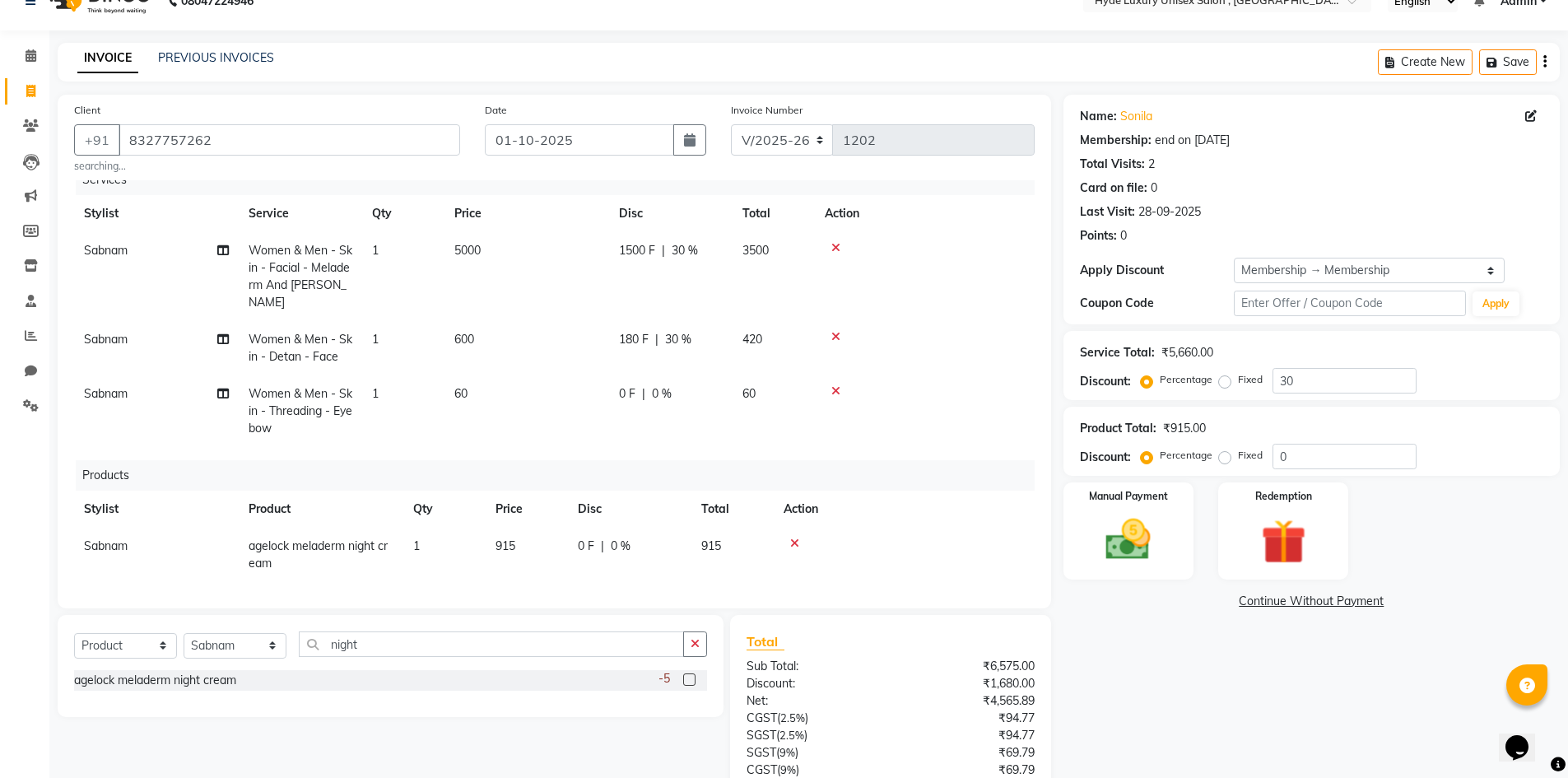
scroll to position [31, 0]
click at [693, 638] on icon "button" at bounding box center [695, 644] width 9 height 12
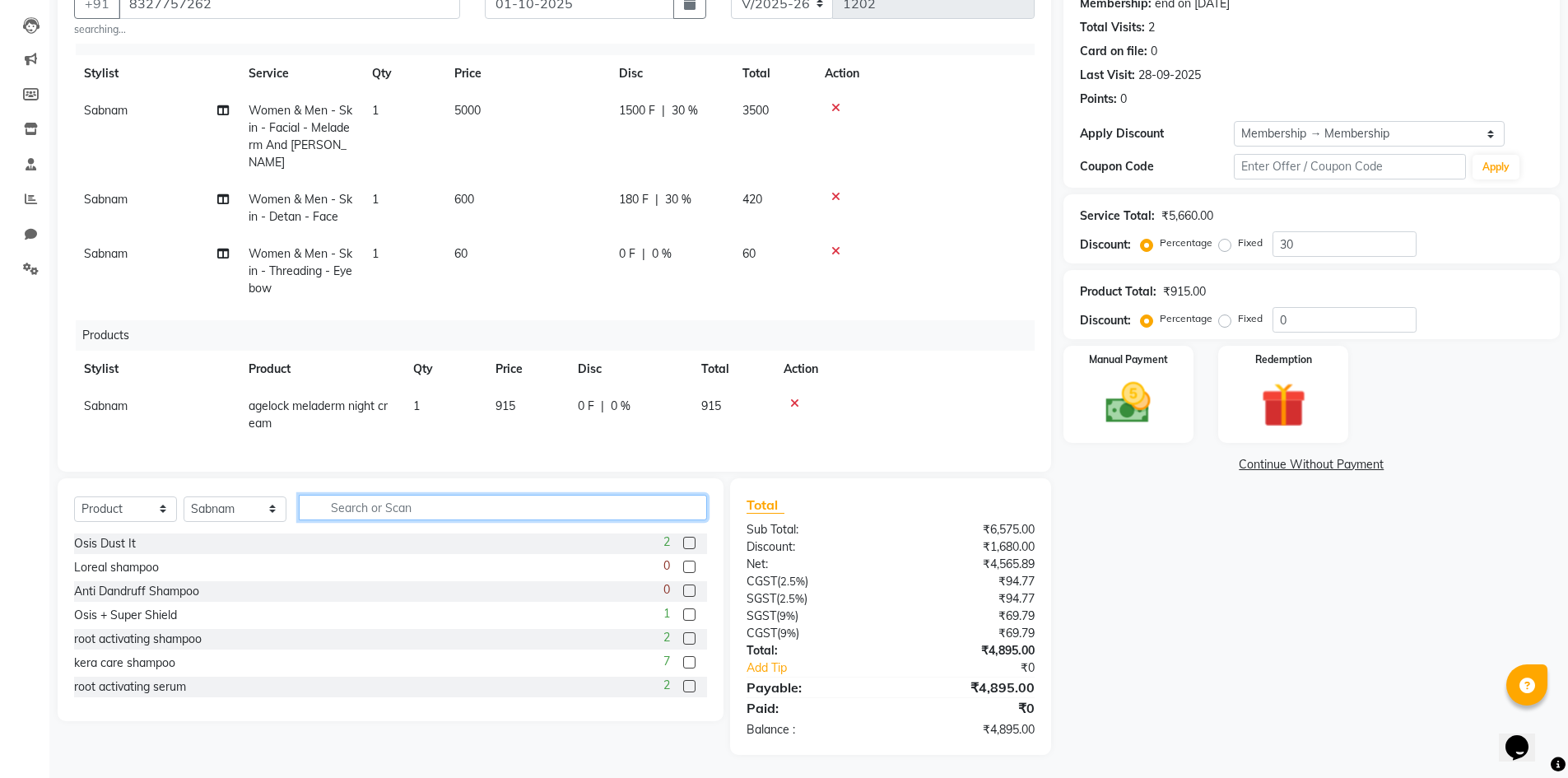
scroll to position [167, 0]
click at [422, 501] on input "text" at bounding box center [502, 505] width 408 height 26
click at [800, 396] on div at bounding box center [904, 401] width 241 height 12
click at [791, 396] on icon at bounding box center [795, 401] width 9 height 12
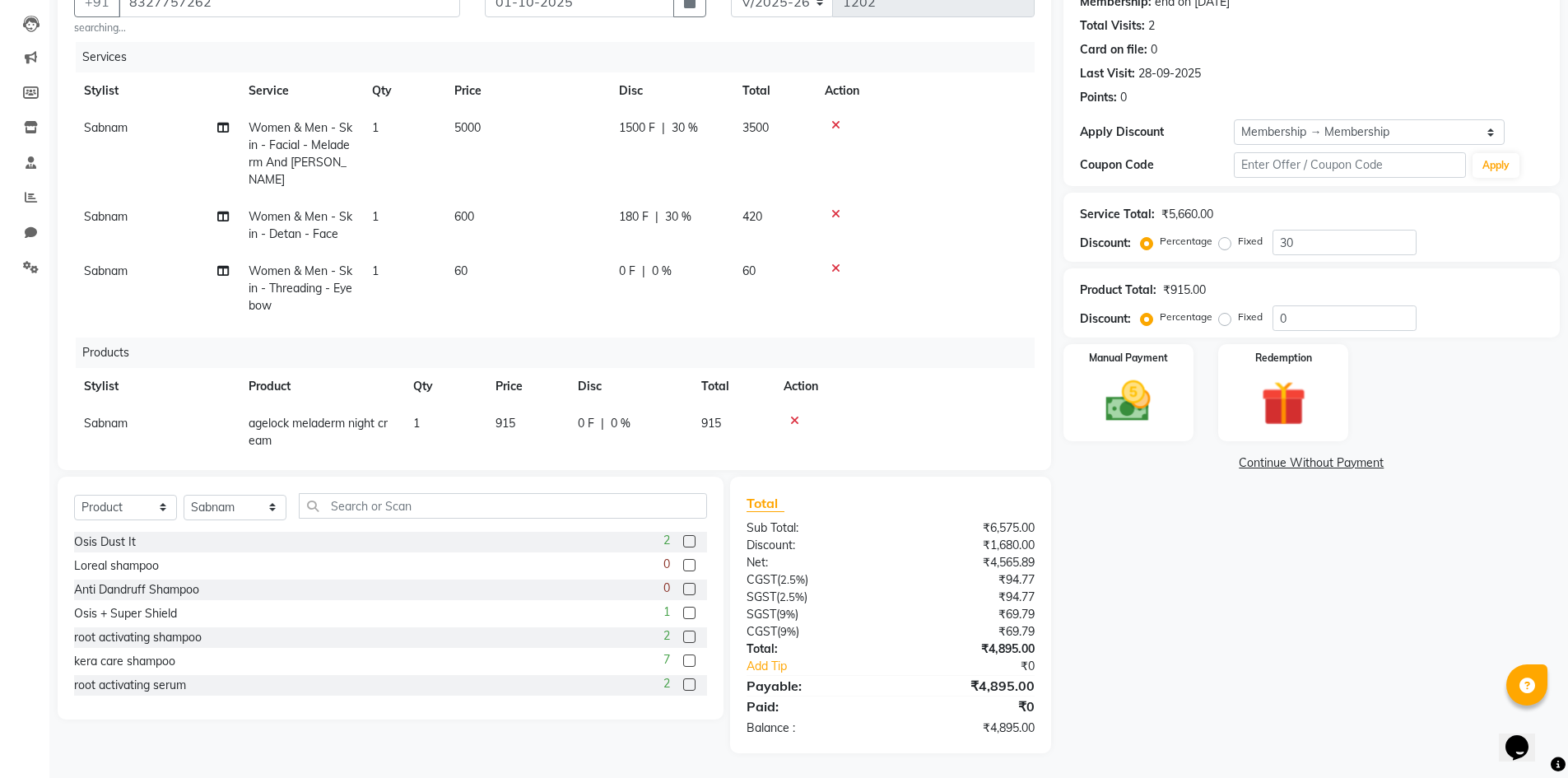
scroll to position [17, 0]
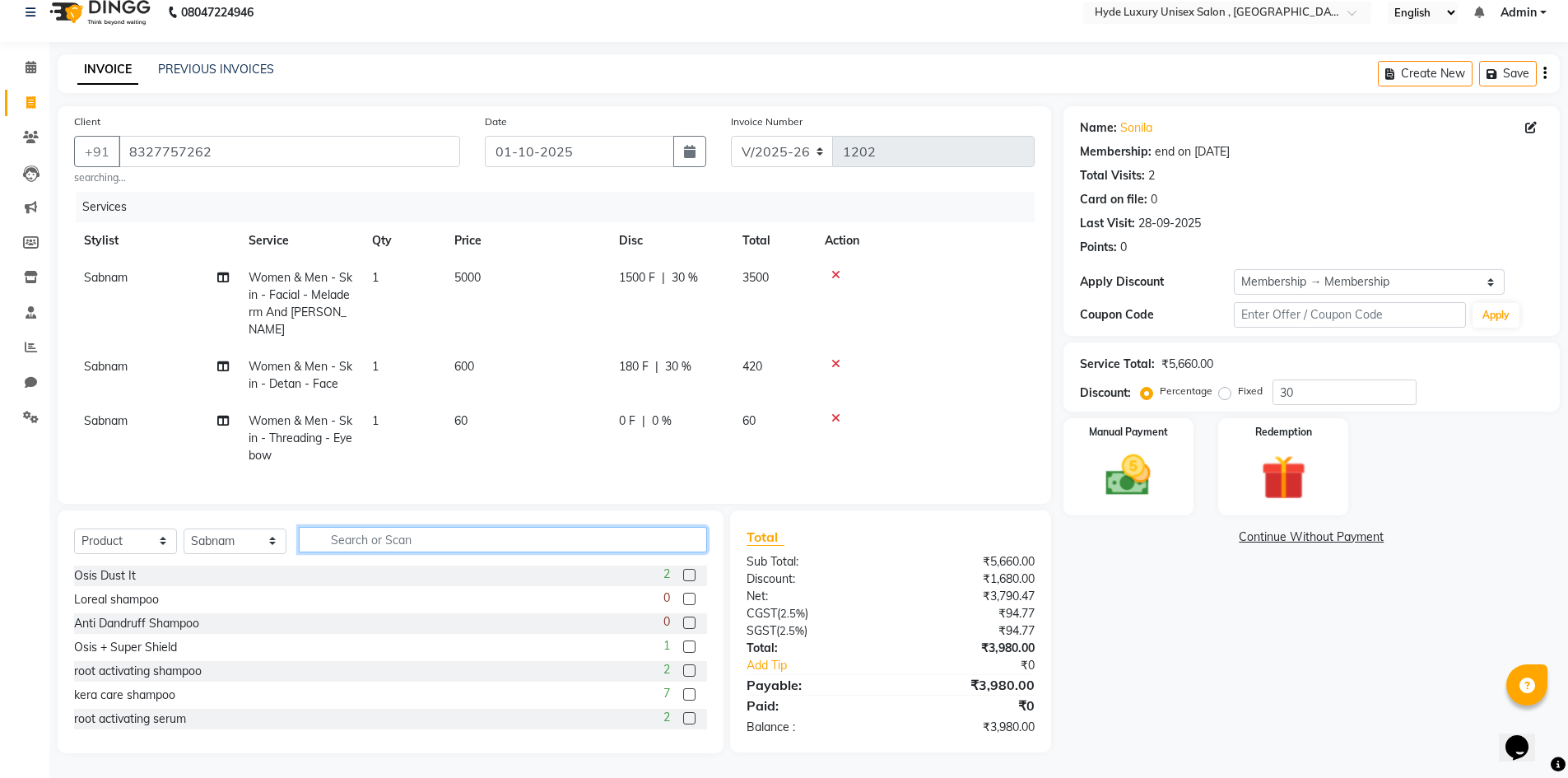
click at [468, 529] on input "text" at bounding box center [502, 540] width 408 height 26
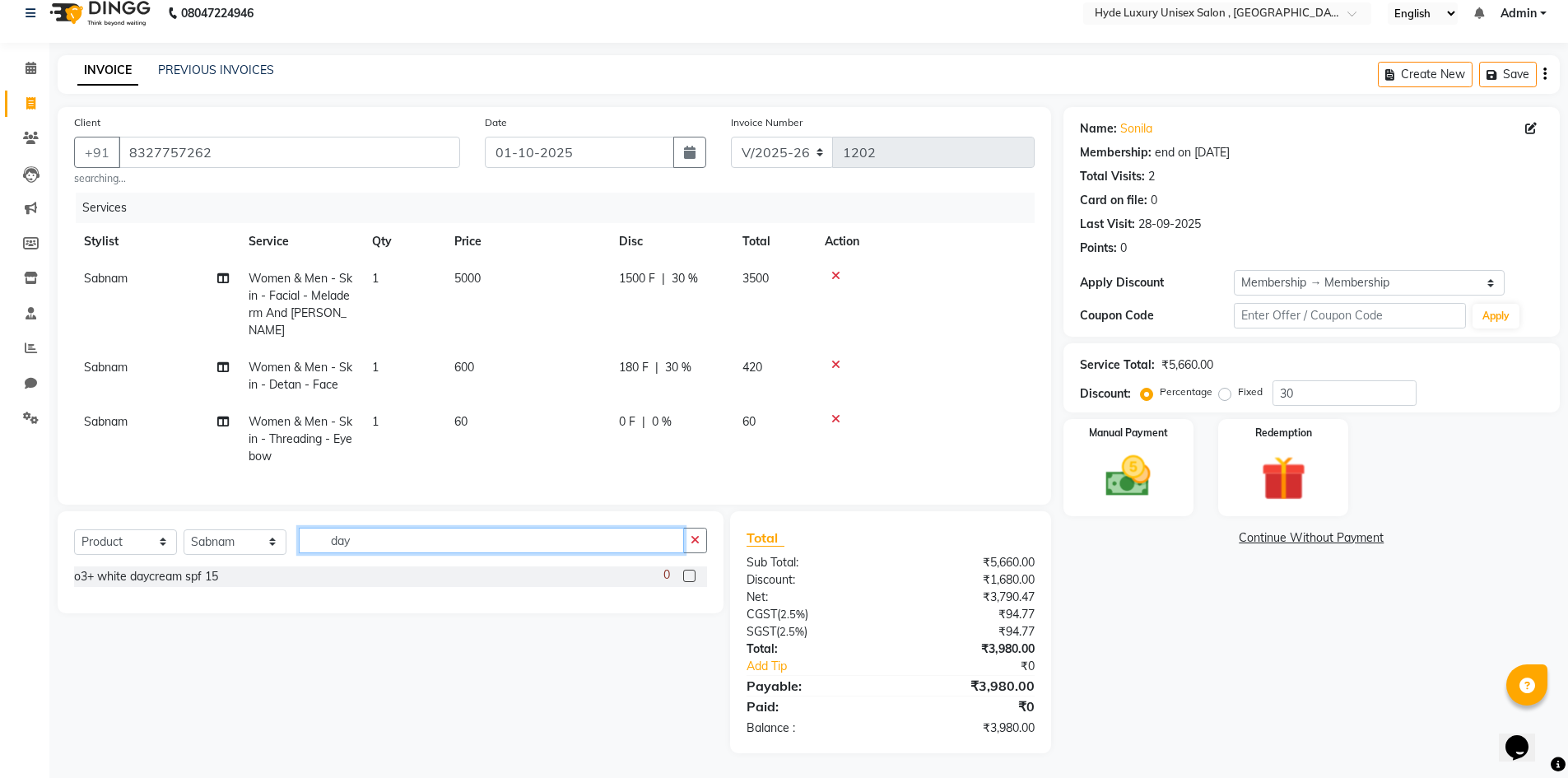
type input "day"
click at [691, 576] on label at bounding box center [689, 575] width 12 height 12
click at [691, 576] on input "checkbox" at bounding box center [689, 576] width 11 height 11
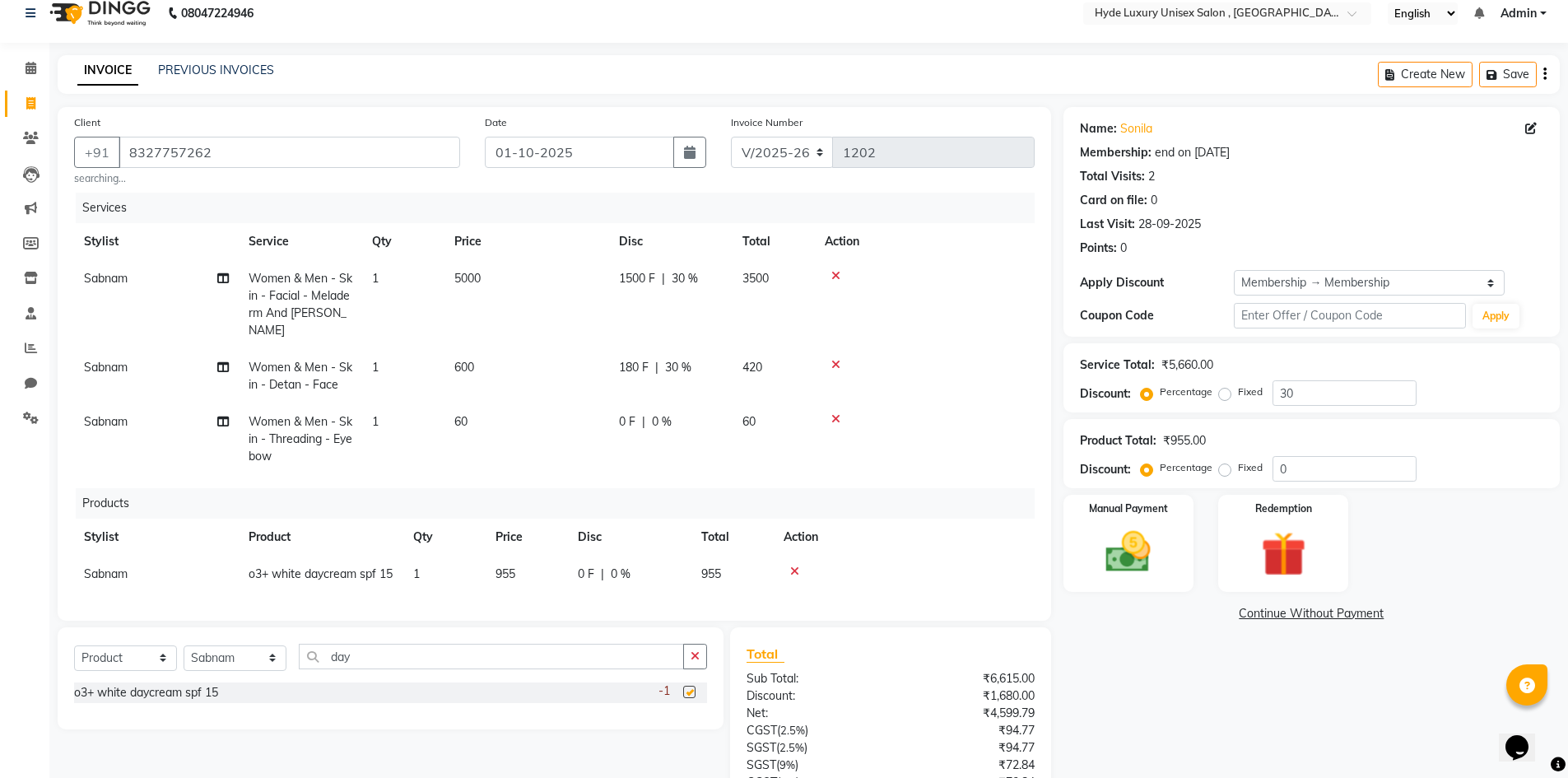
checkbox input "false"
click at [692, 656] on icon "button" at bounding box center [695, 656] width 9 height 12
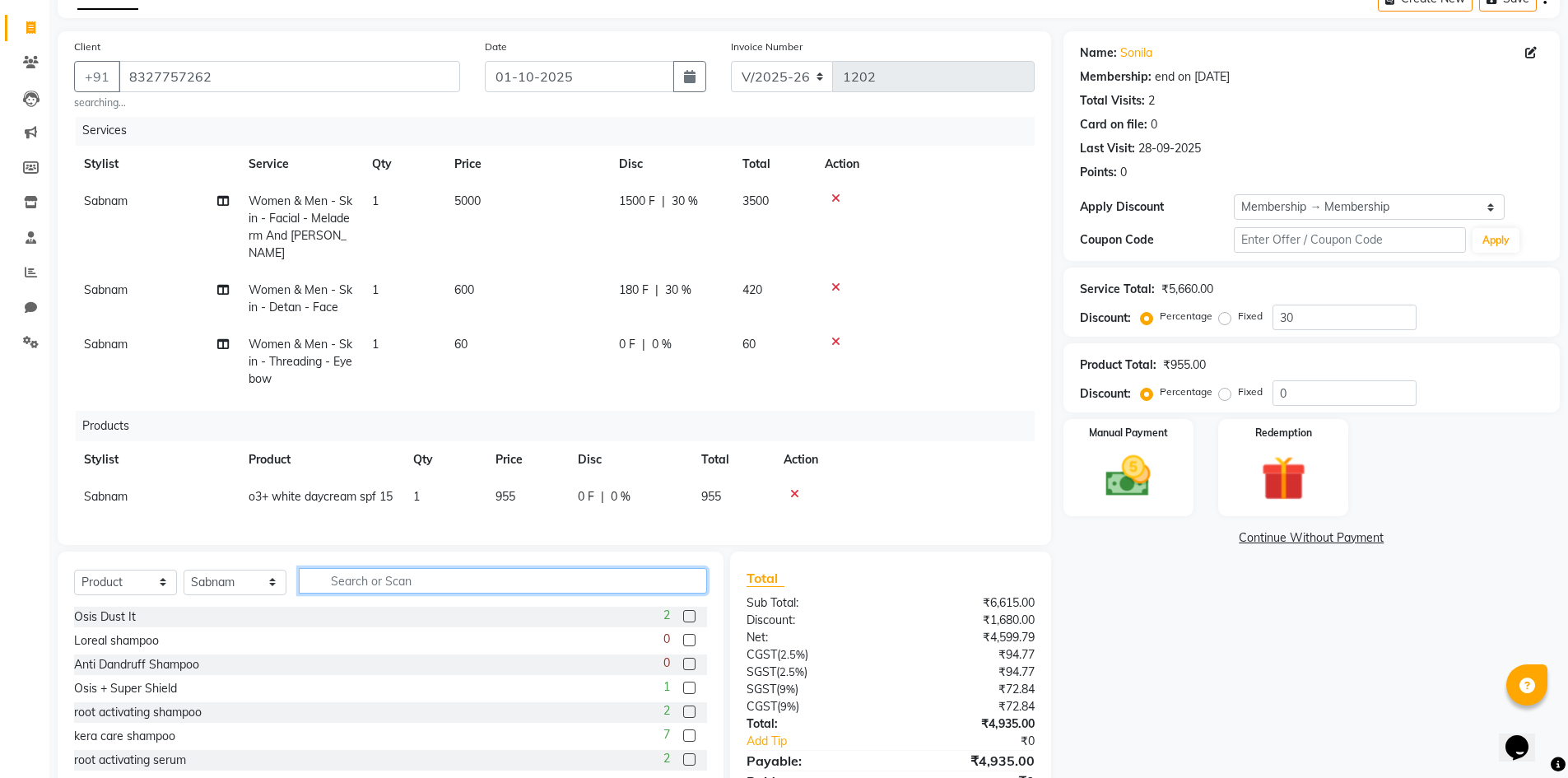
scroll to position [167, 0]
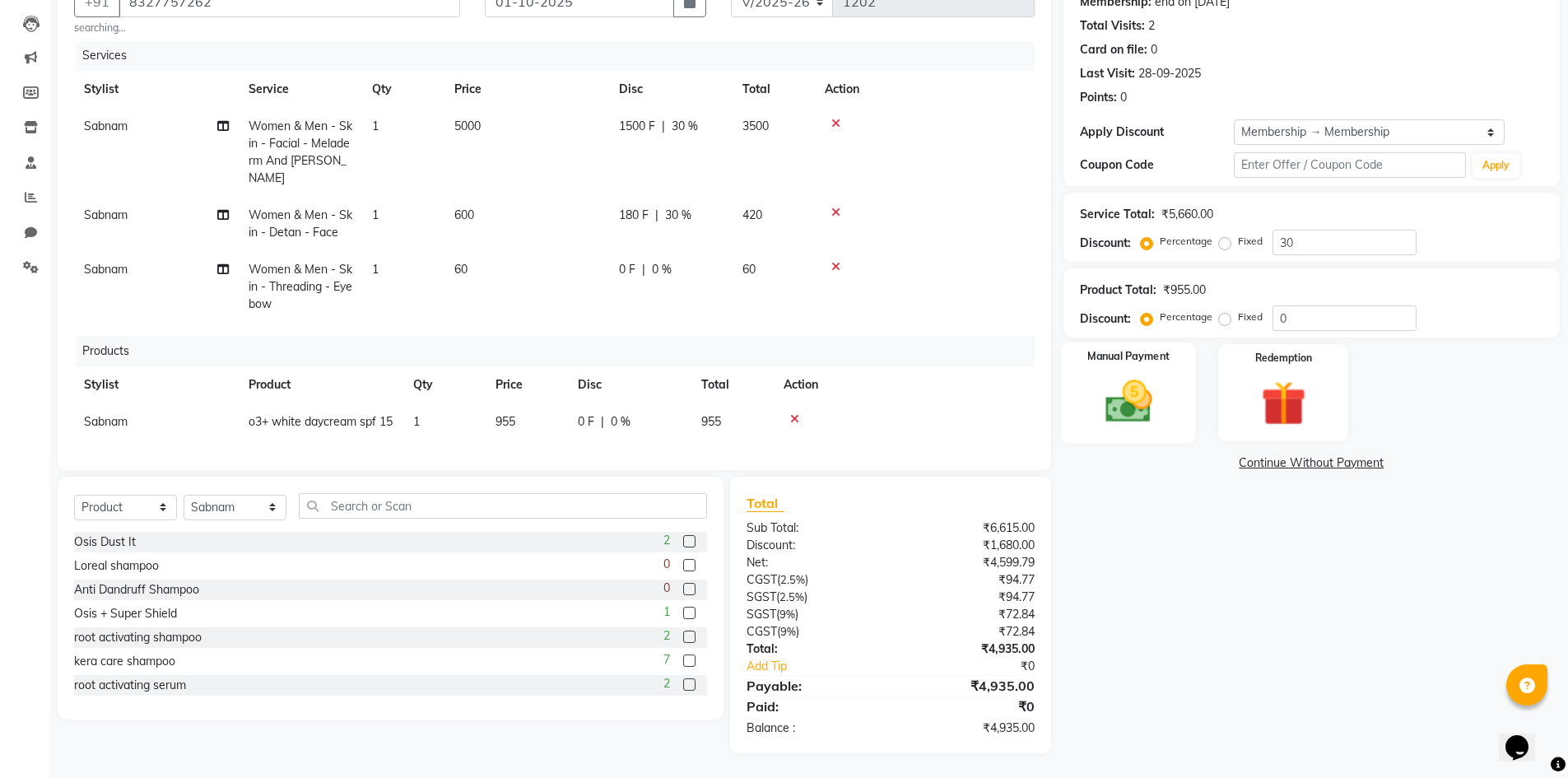
click at [1118, 410] on img at bounding box center [1128, 401] width 75 height 53
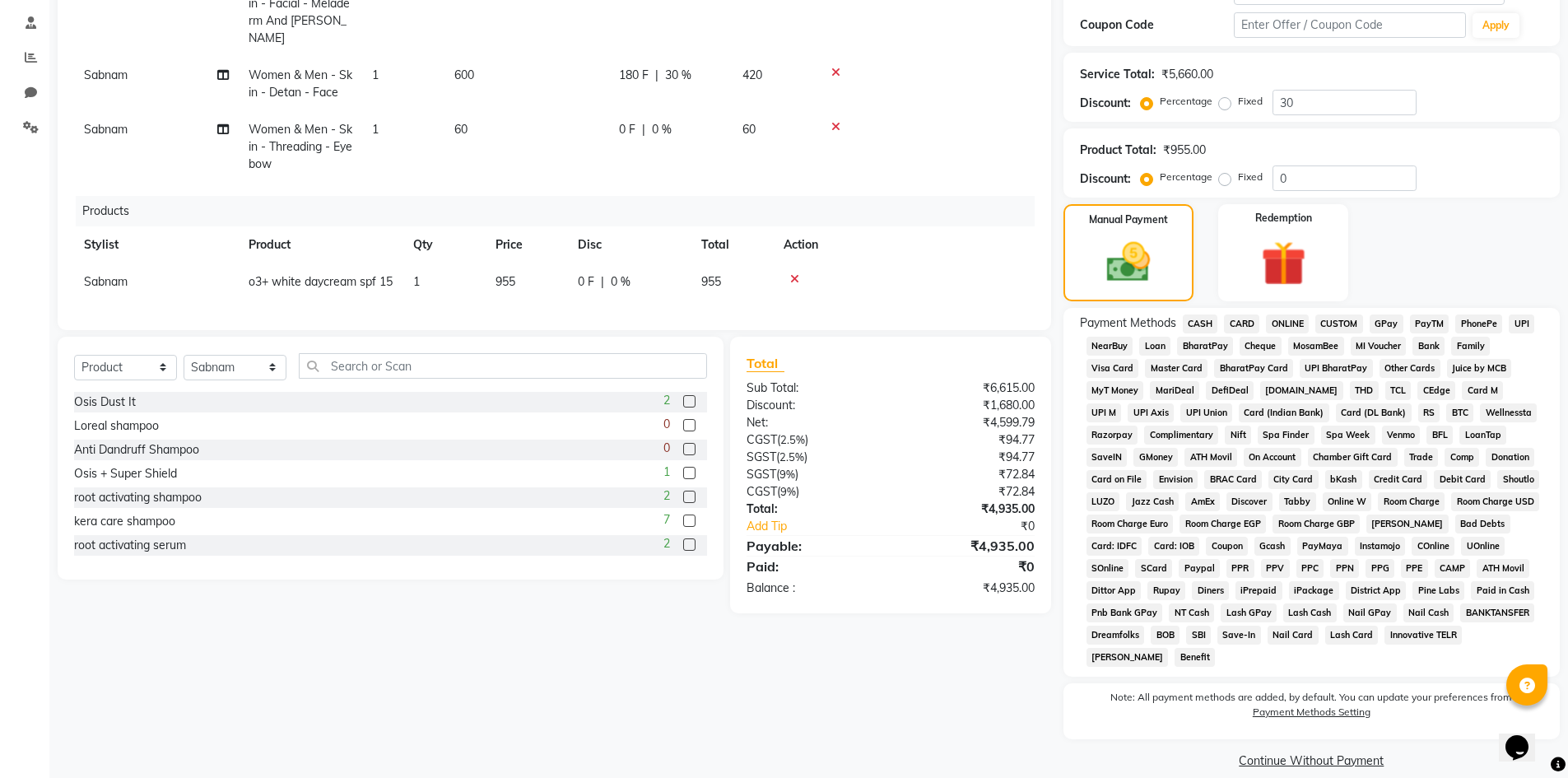
scroll to position [327, 0]
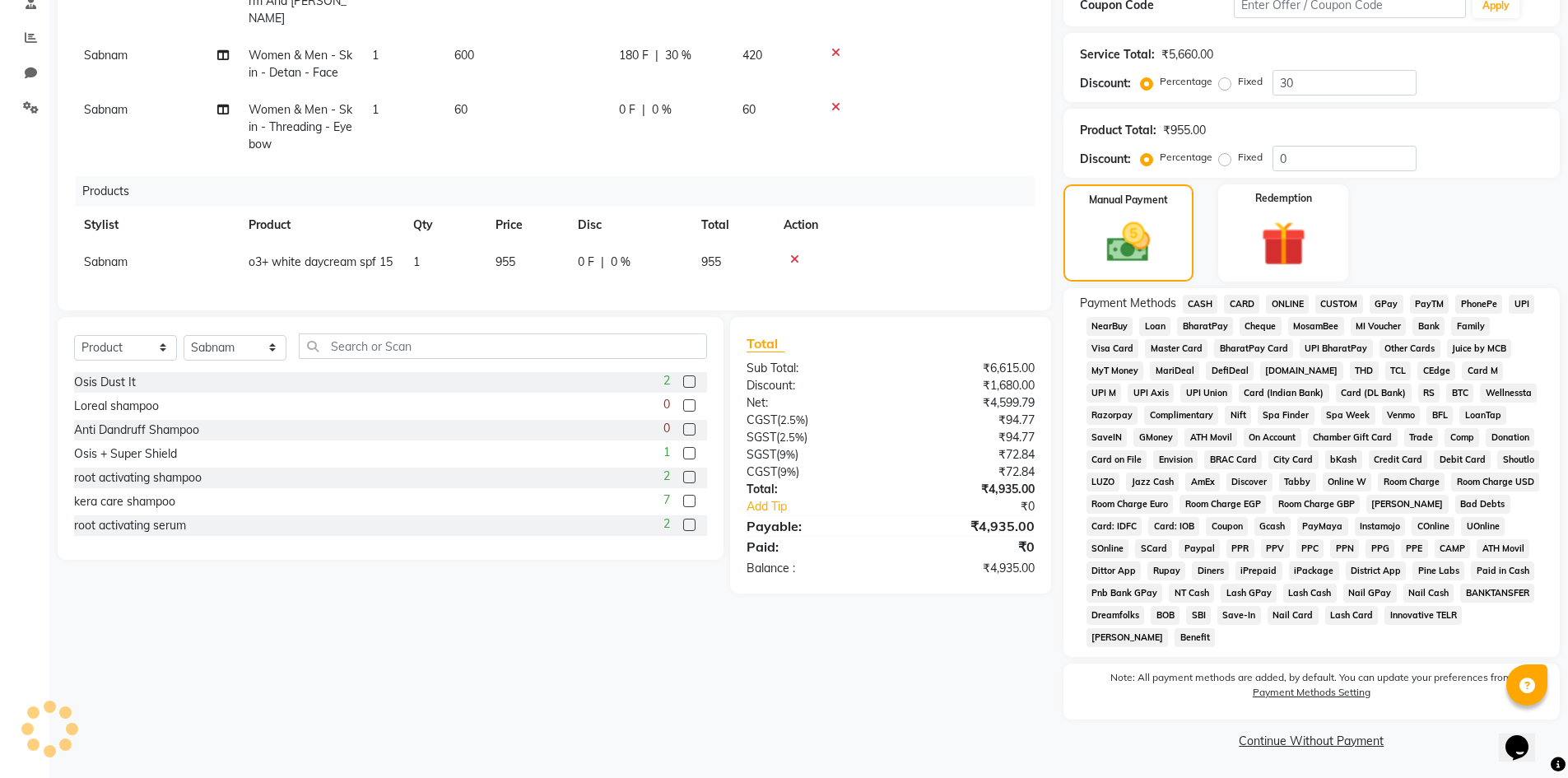
click at [1028, 633] on div "Client [PHONE_NUMBER] searching... Date [DATE] Invoice Number V/2025 V/[PHONE_N…" at bounding box center [554, 274] width 1018 height 957
drag, startPoint x: 1051, startPoint y: 394, endPoint x: 802, endPoint y: 680, distance: 379.2
click at [802, 680] on div "Client [PHONE_NUMBER] searching... Date [DATE] Invoice Number V/2025 V/[PHONE_N…" at bounding box center [554, 274] width 1018 height 957
click at [1523, 301] on span "UPI" at bounding box center [1521, 304] width 26 height 19
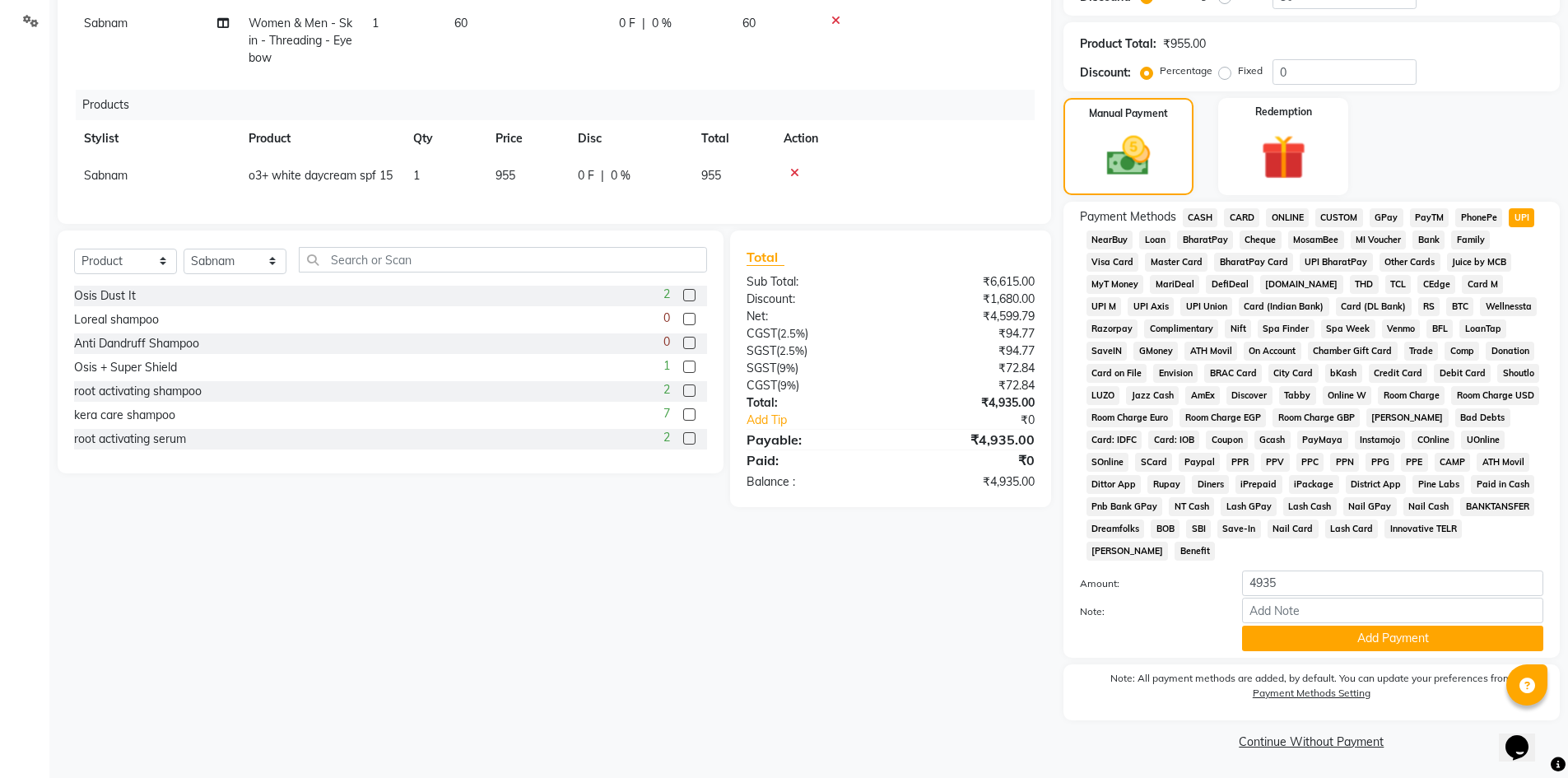
scroll to position [414, 0]
click at [1388, 634] on button "Add Payment" at bounding box center [1392, 637] width 301 height 26
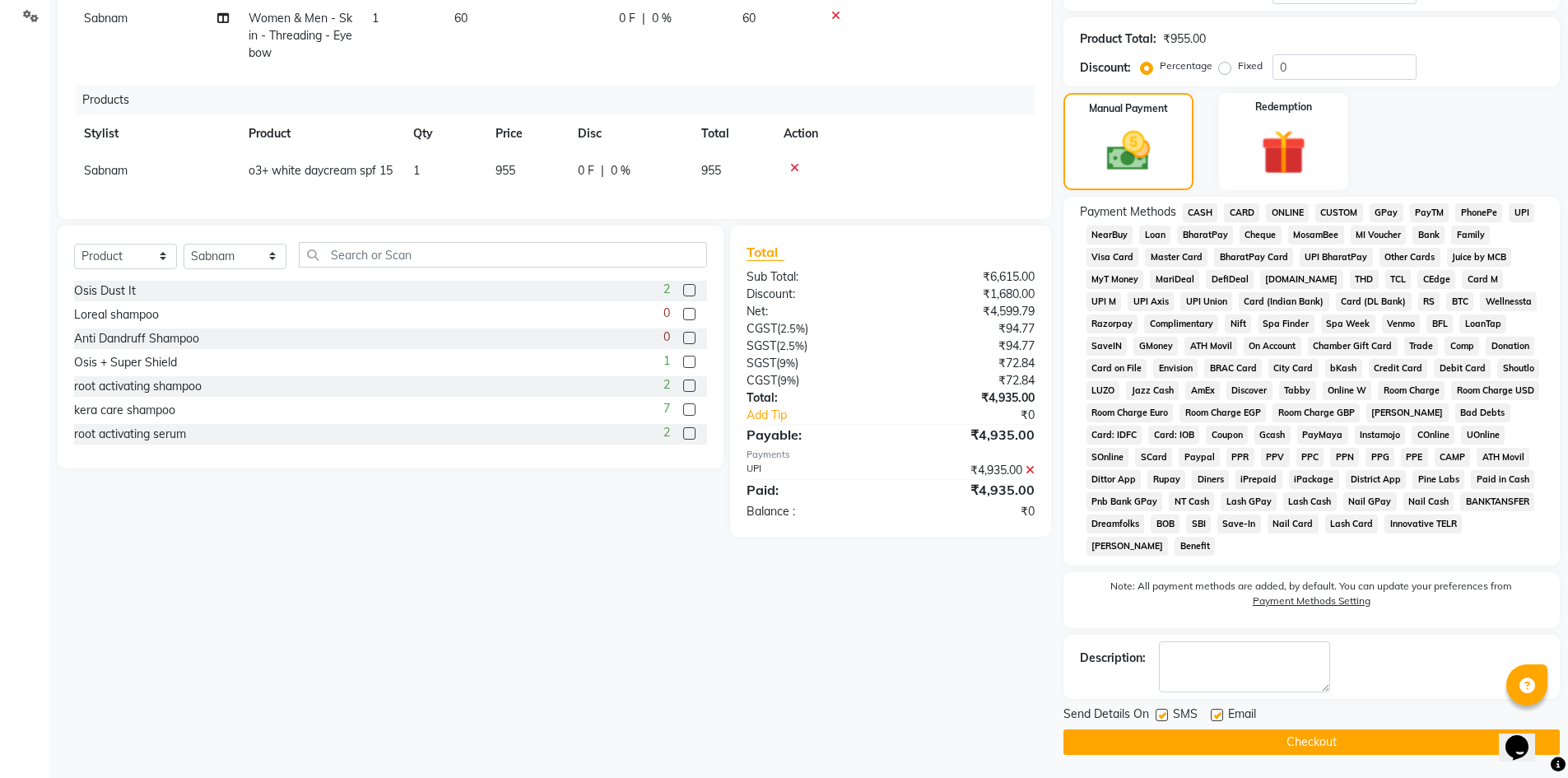
scroll to position [420, 0]
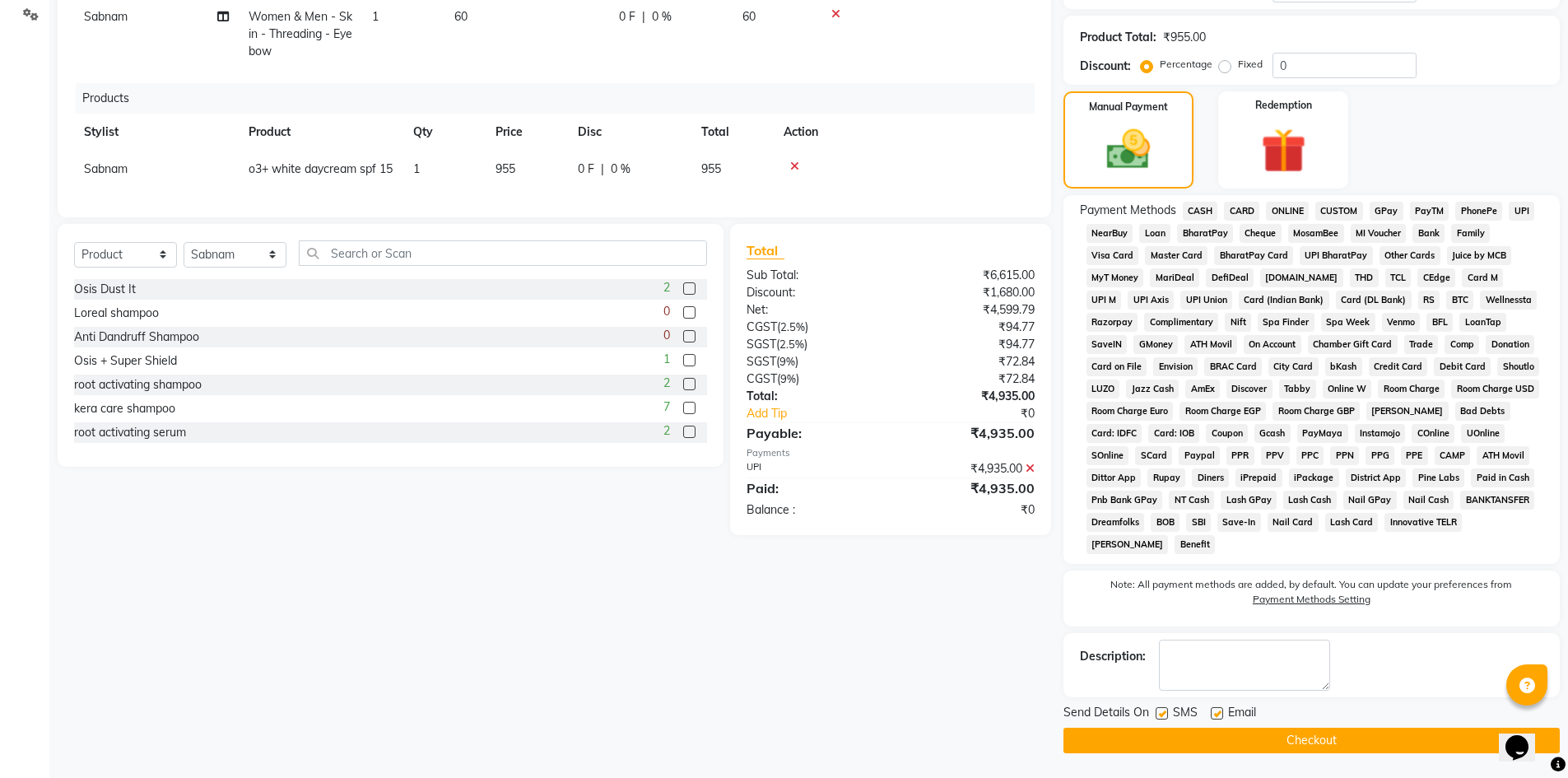
click at [1294, 743] on button "Checkout" at bounding box center [1311, 740] width 496 height 26
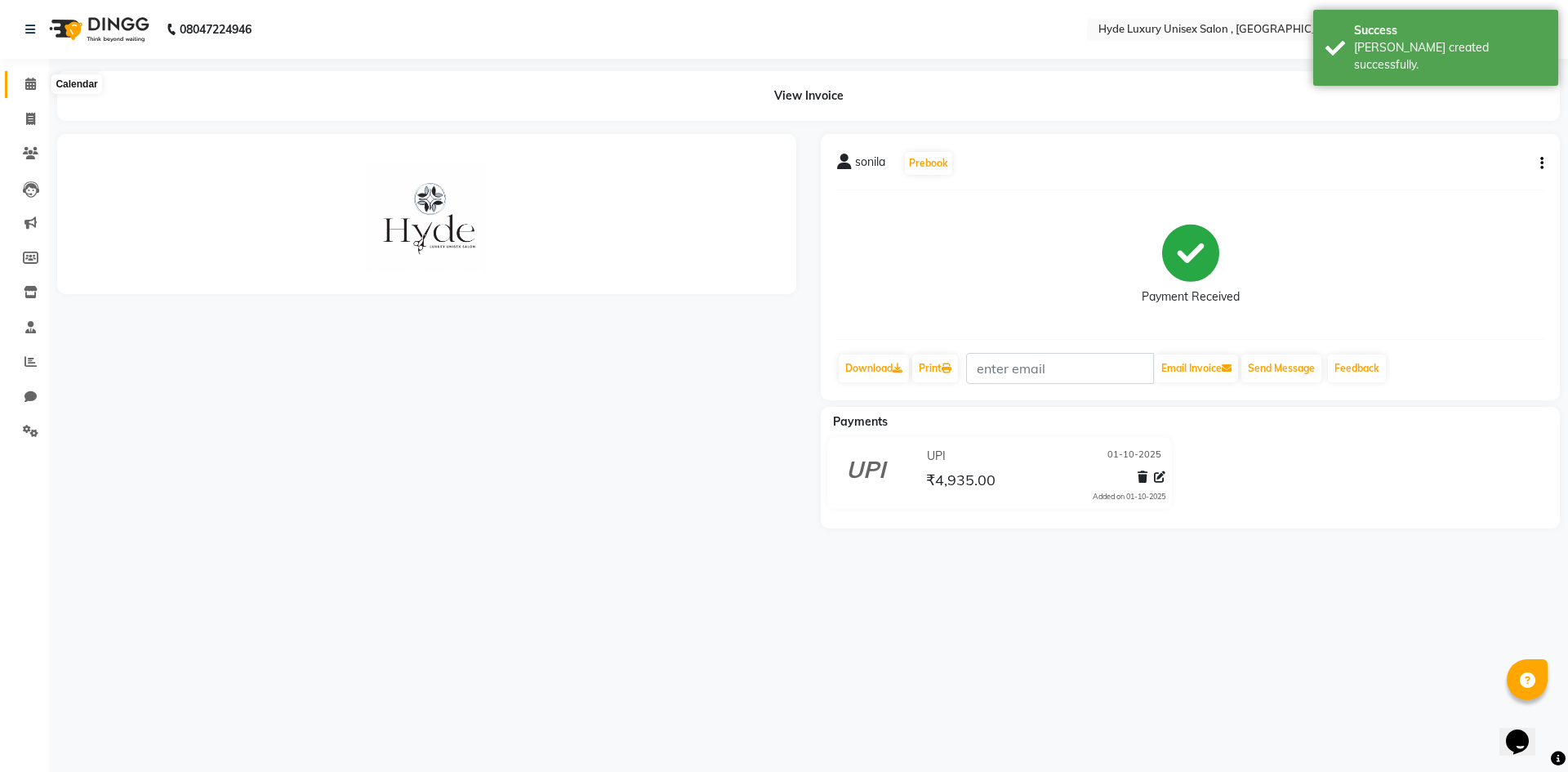
click at [29, 78] on icon at bounding box center [31, 83] width 11 height 12
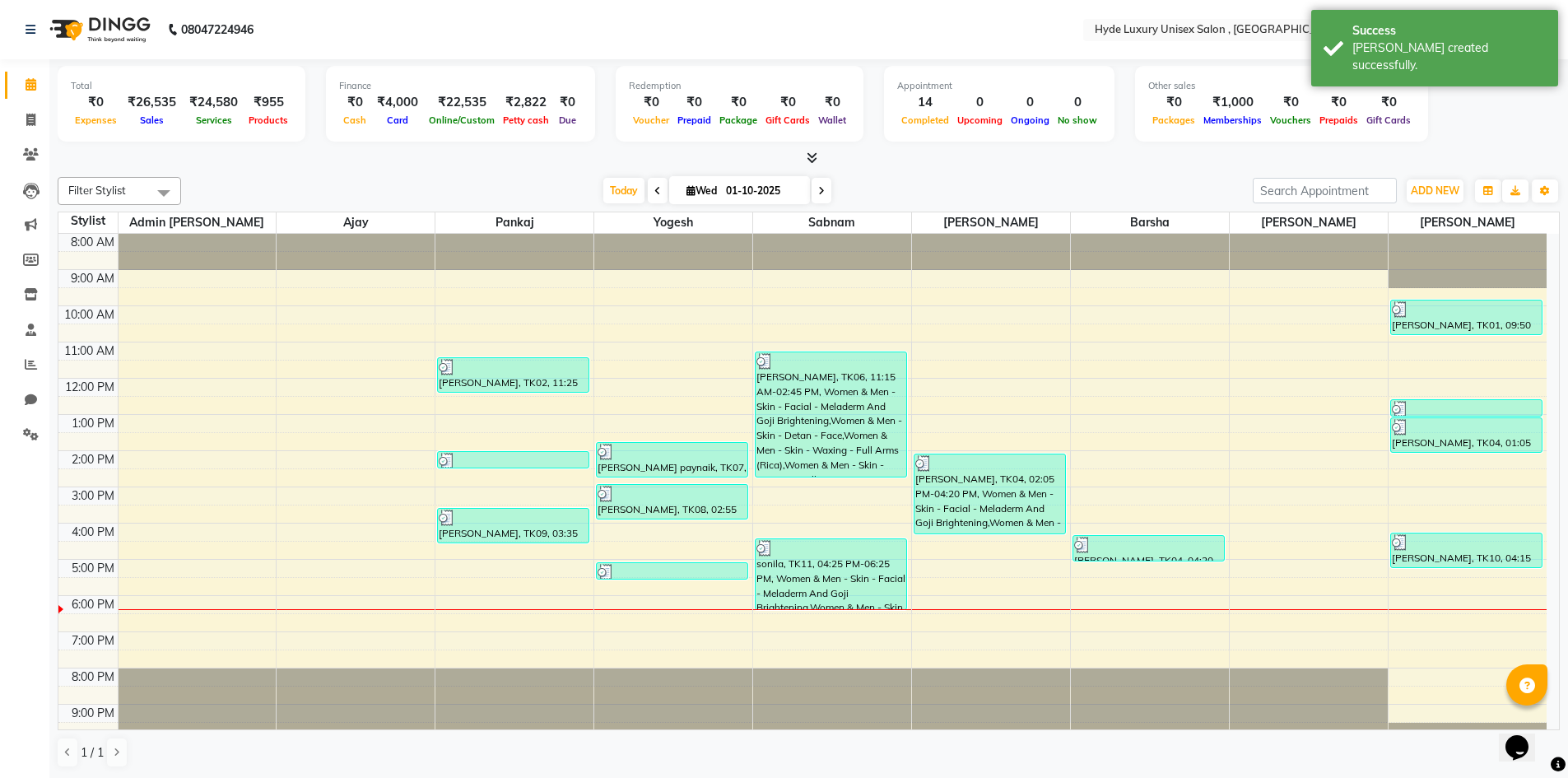
click at [244, 169] on div "Total ₹0 Expenses ₹26,535 Sales ₹24,580 Services ₹955 Products Finance ₹0 Cash …" at bounding box center [808, 418] width 1518 height 719
click at [29, 356] on span at bounding box center [30, 365] width 29 height 19
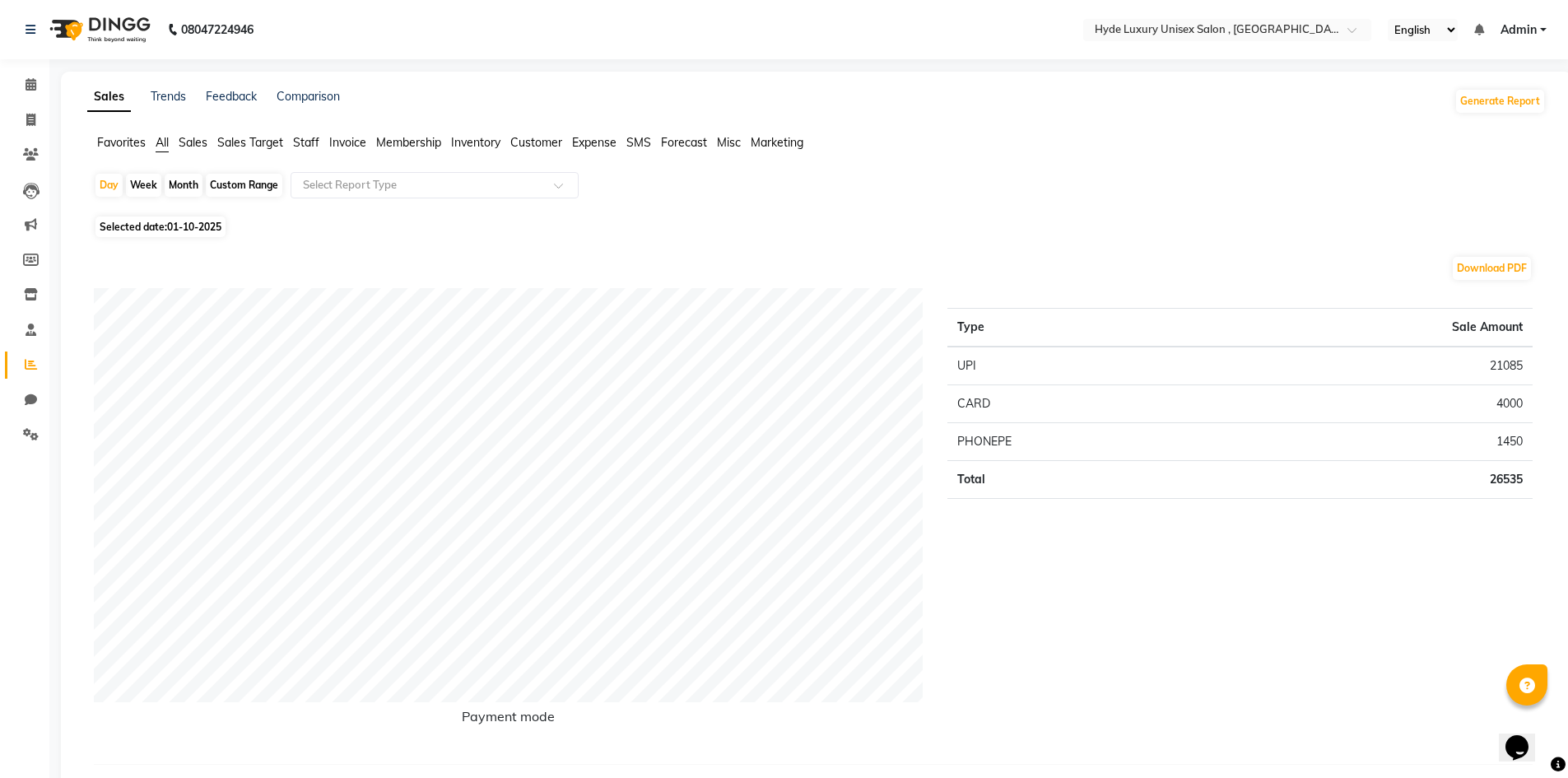
click at [201, 143] on span "Sales" at bounding box center [192, 143] width 29 height 15
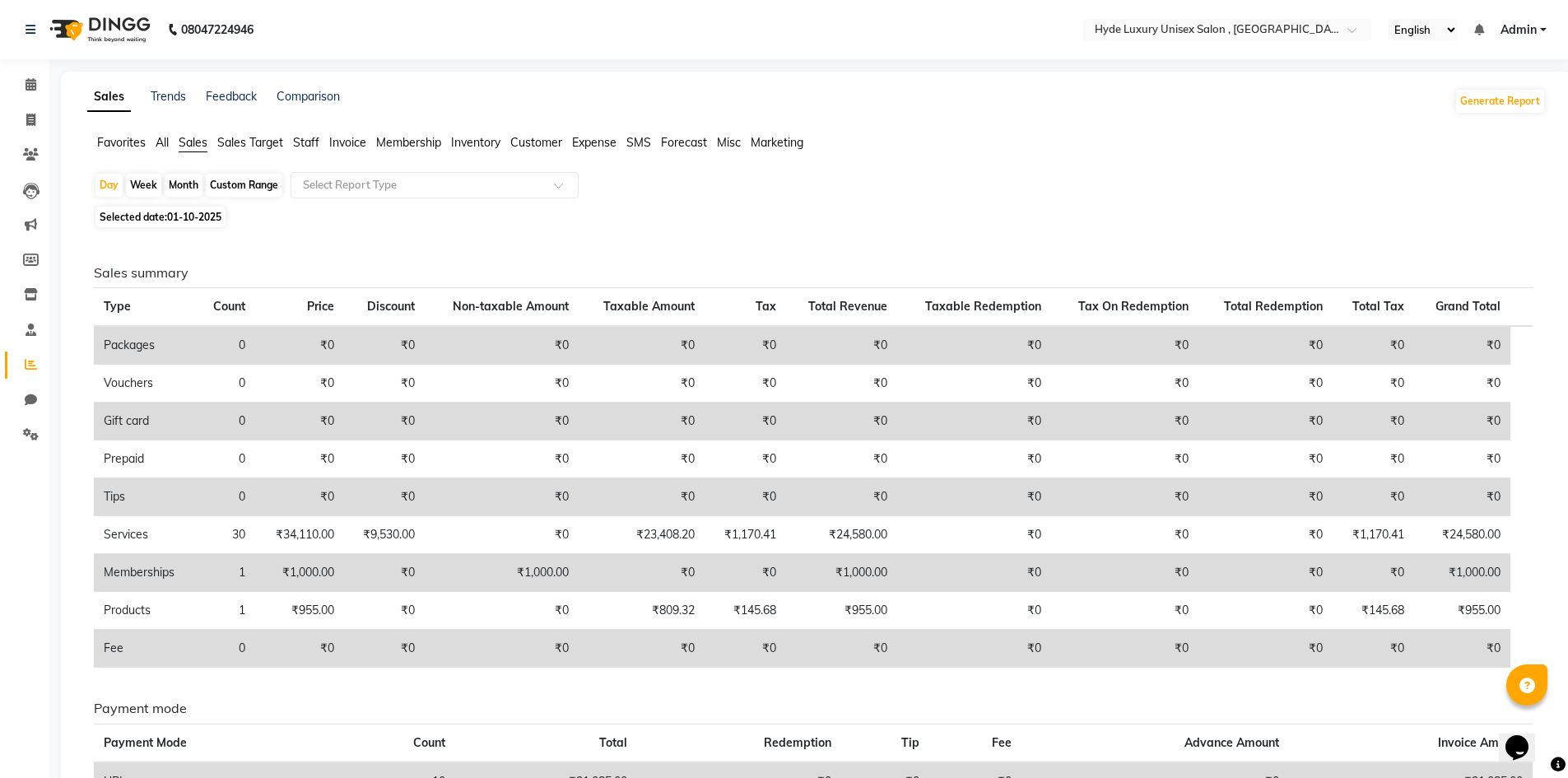
click at [311, 137] on span "Staff" at bounding box center [306, 143] width 27 height 15
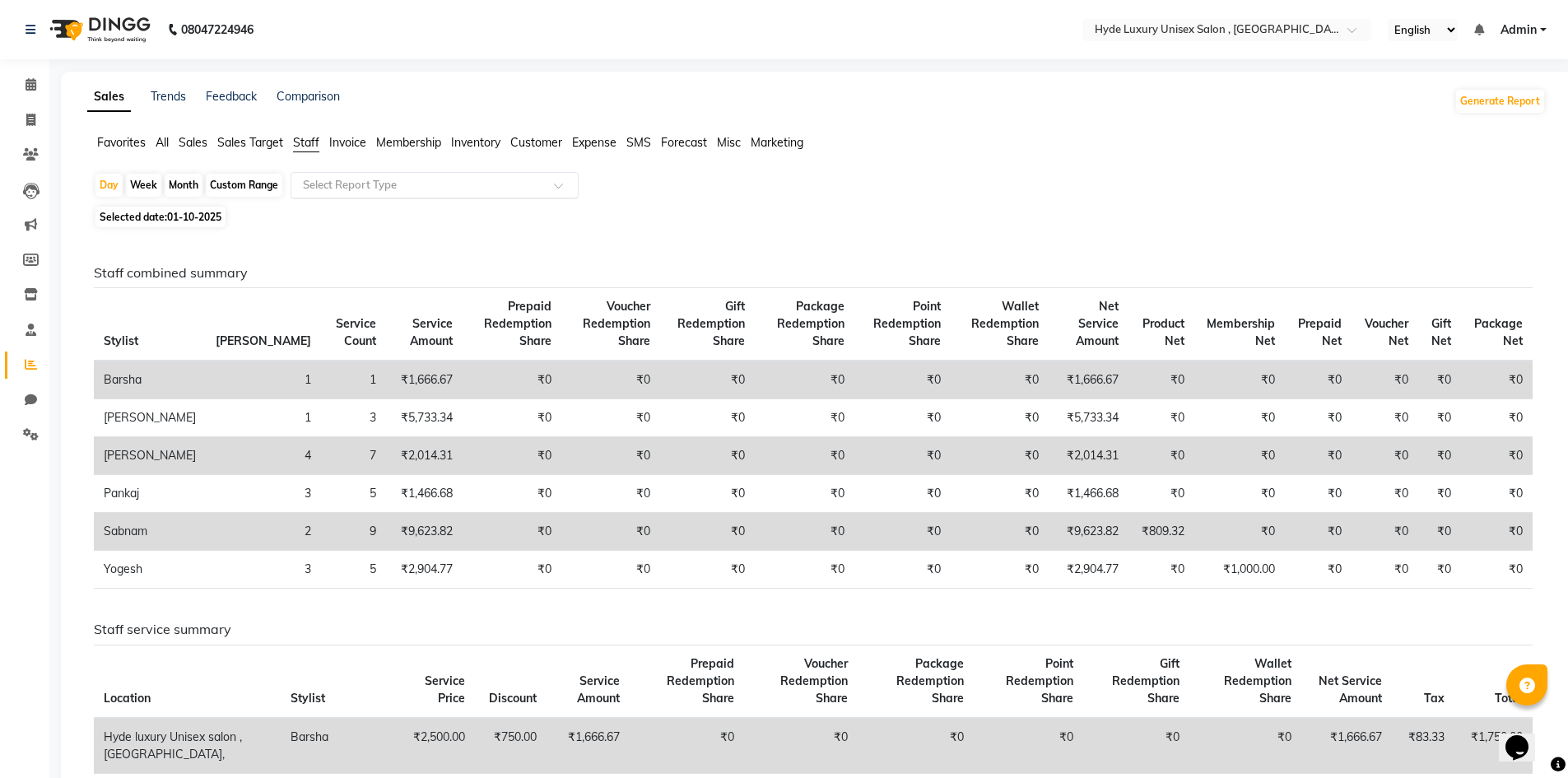
click at [343, 185] on input "text" at bounding box center [417, 185] width 237 height 17
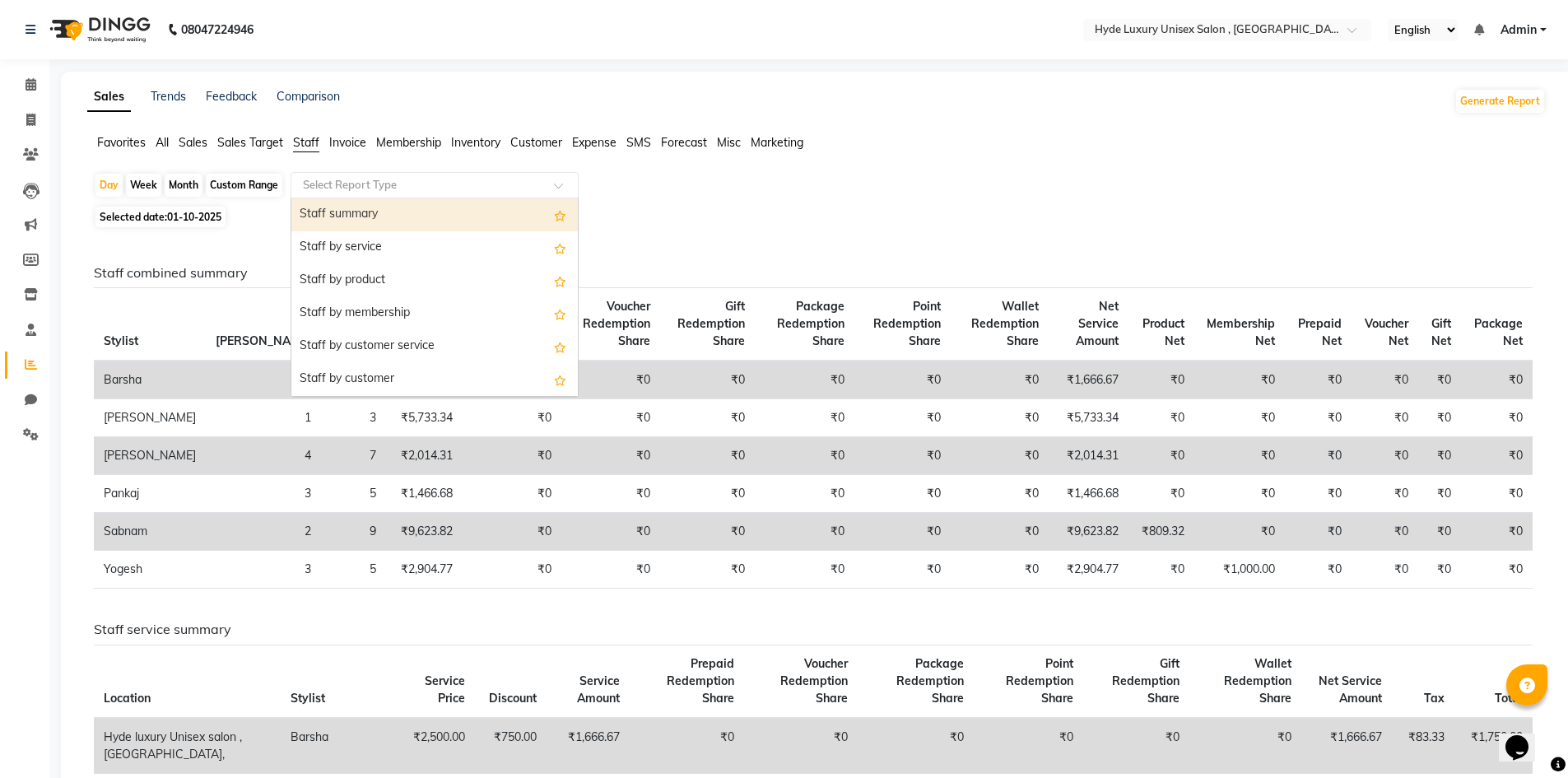
click at [344, 205] on div "Staff summary" at bounding box center [434, 215] width 286 height 33
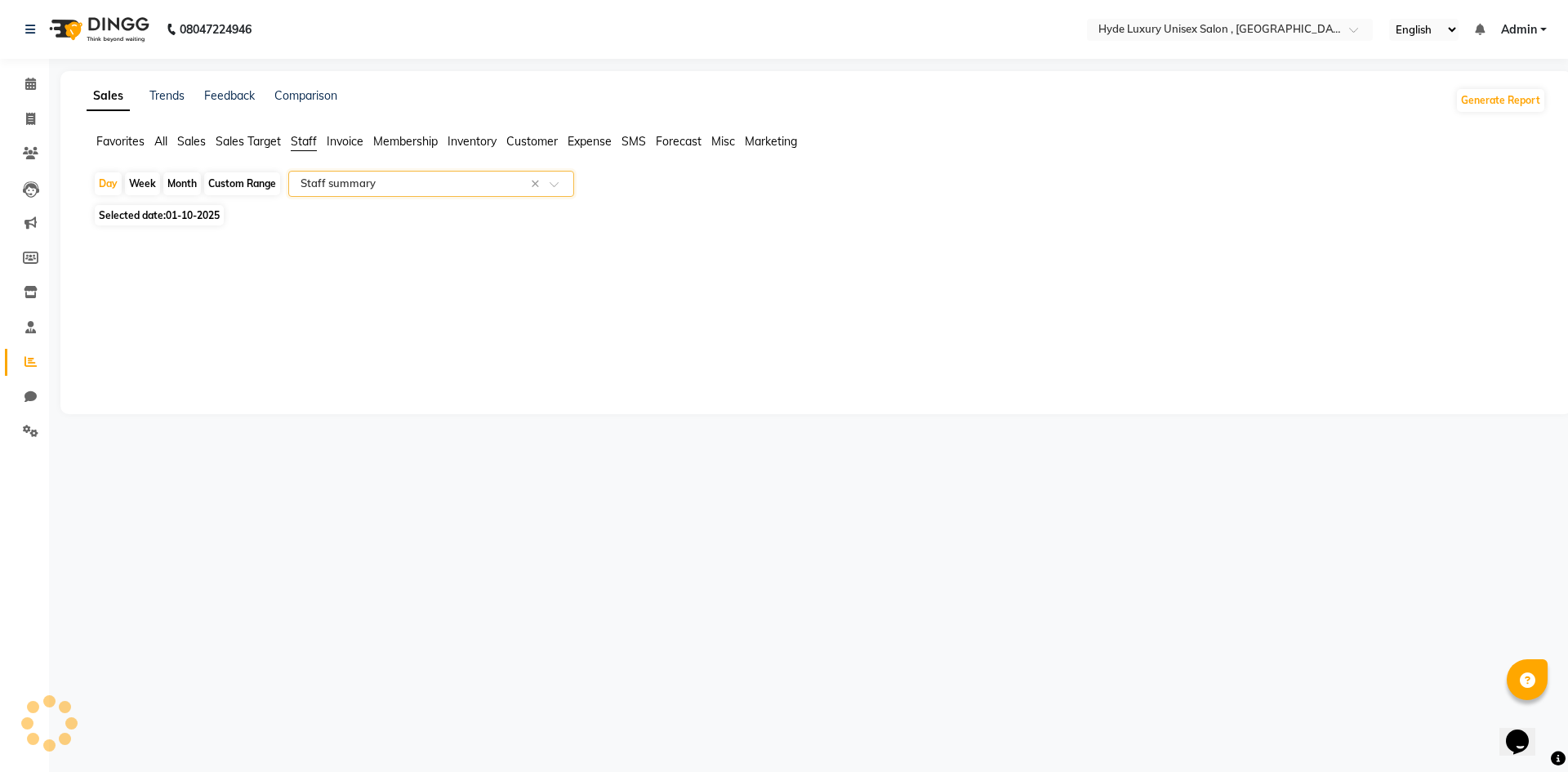
select select "full_report"
select select "csv"
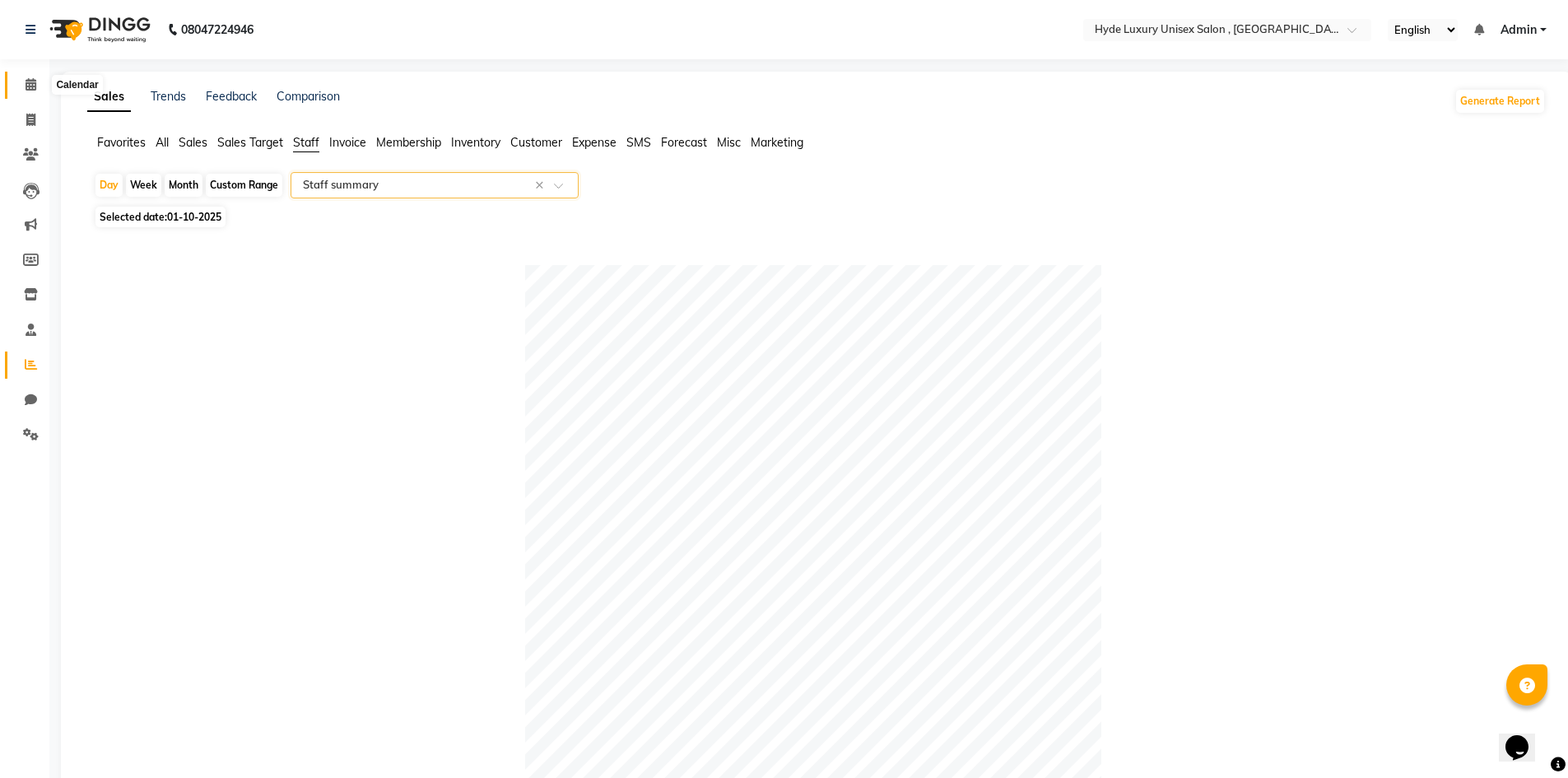
click at [38, 87] on span at bounding box center [30, 85] width 29 height 19
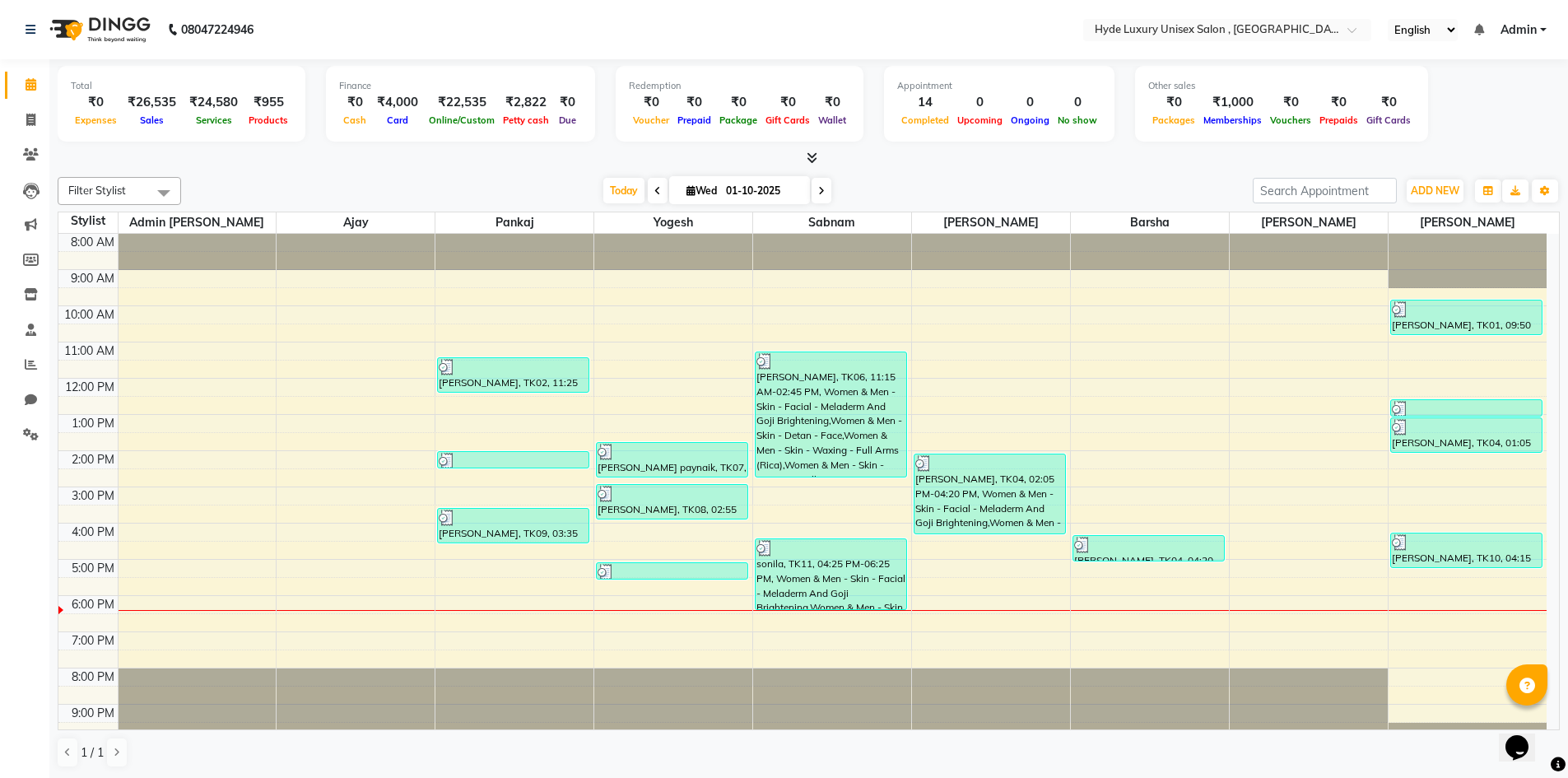
click at [412, 189] on div "[DATE] [DATE]" at bounding box center [717, 191] width 1055 height 25
click at [304, 161] on div at bounding box center [808, 158] width 1502 height 17
